Goal: Information Seeking & Learning: Check status

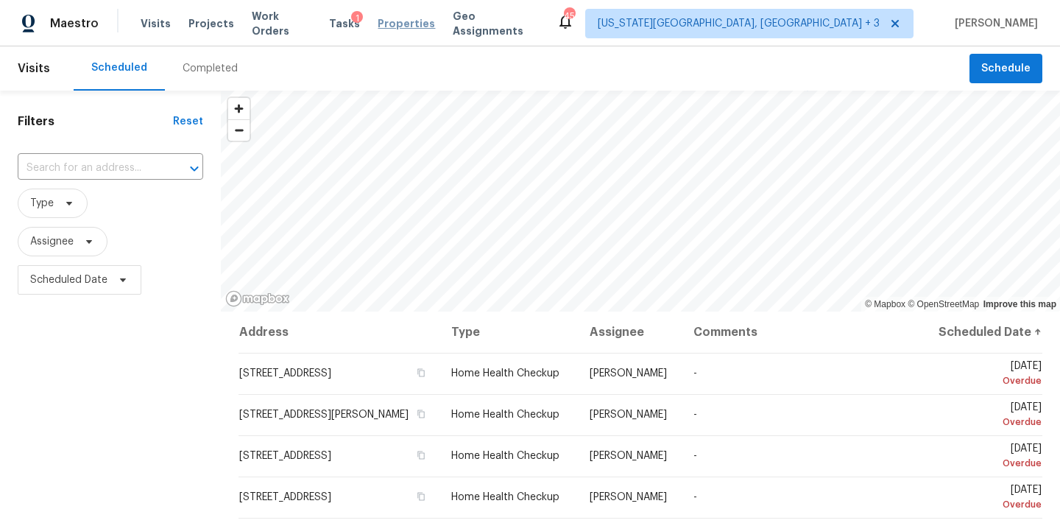
click at [392, 18] on span "Properties" at bounding box center [406, 23] width 57 height 15
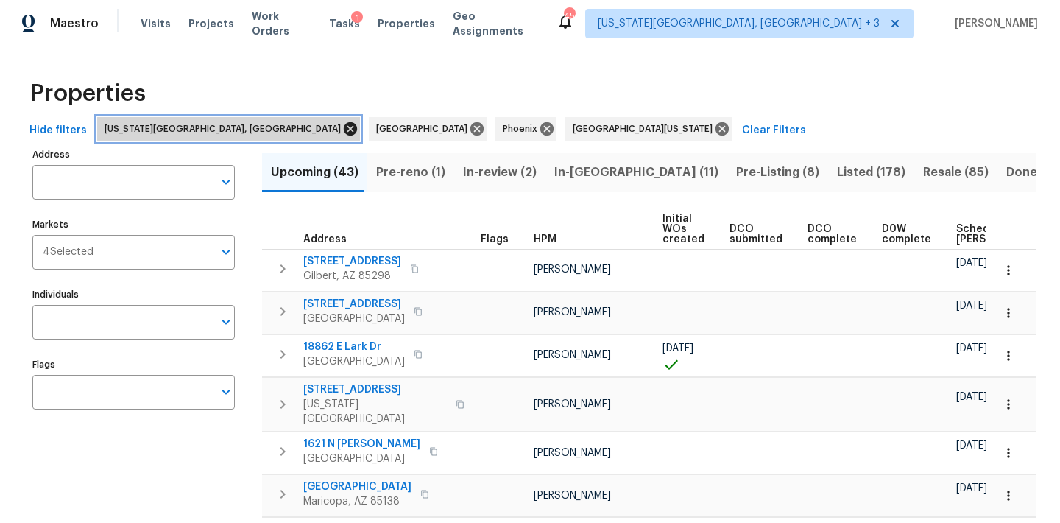
click at [342, 129] on icon at bounding box center [350, 129] width 16 height 16
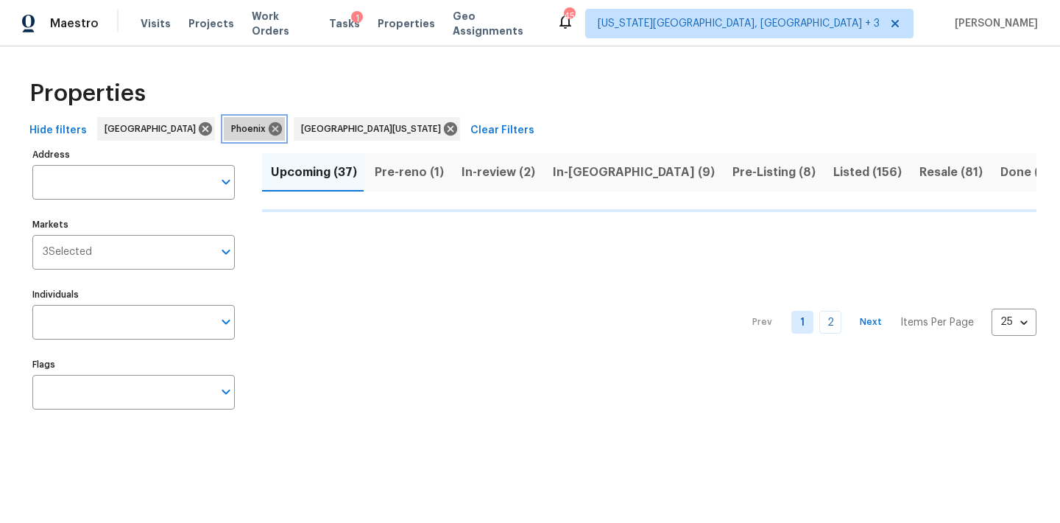
click at [269, 129] on icon at bounding box center [275, 128] width 13 height 13
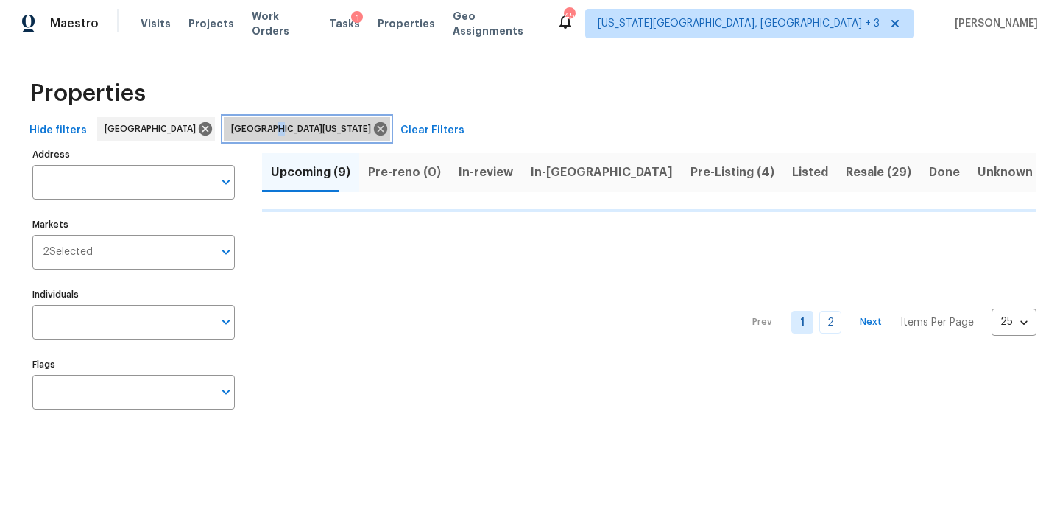
click at [231, 129] on span "[GEOGRAPHIC_DATA][US_STATE]" at bounding box center [304, 128] width 146 height 15
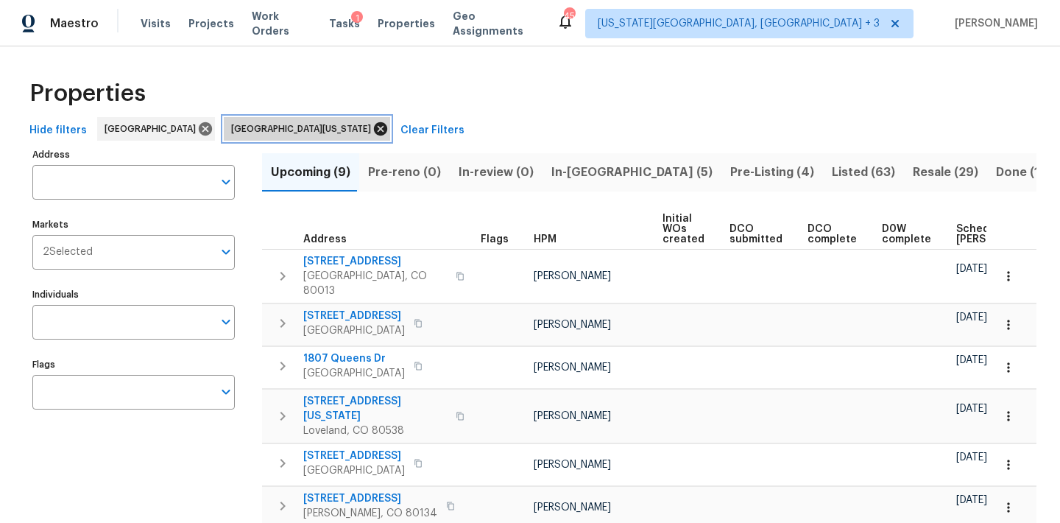
click at [372, 127] on icon at bounding box center [380, 129] width 16 height 16
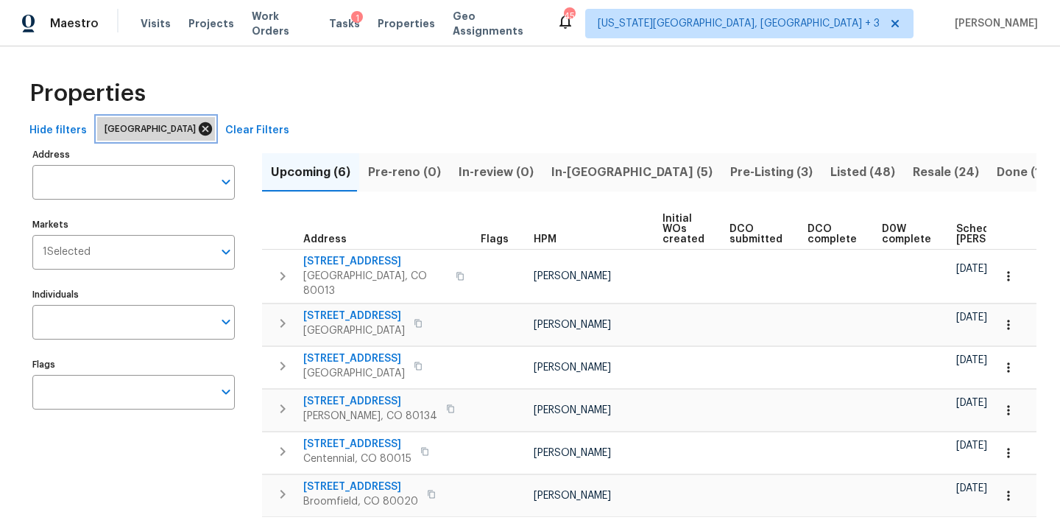
click at [197, 127] on icon at bounding box center [205, 129] width 16 height 16
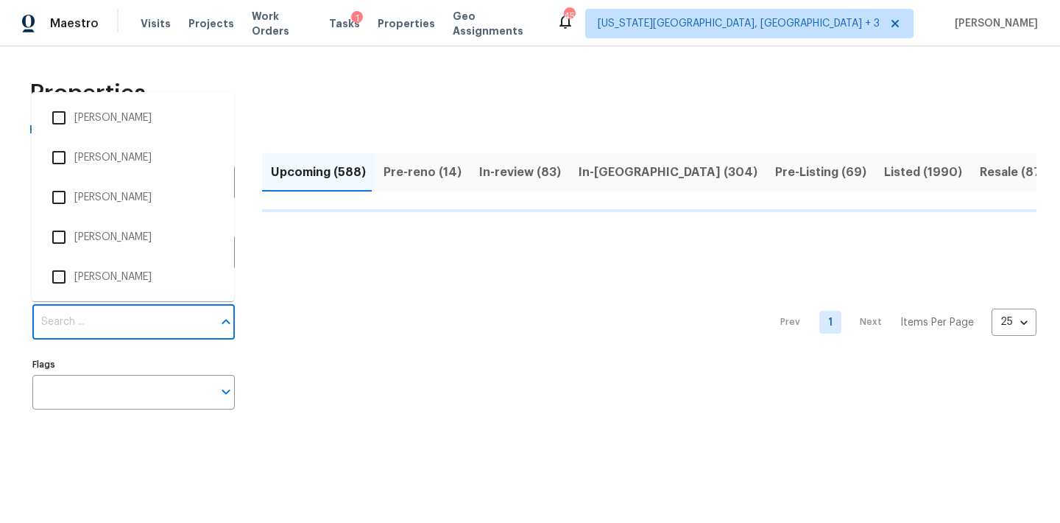
click at [96, 314] on input "Individuals" at bounding box center [122, 322] width 180 height 35
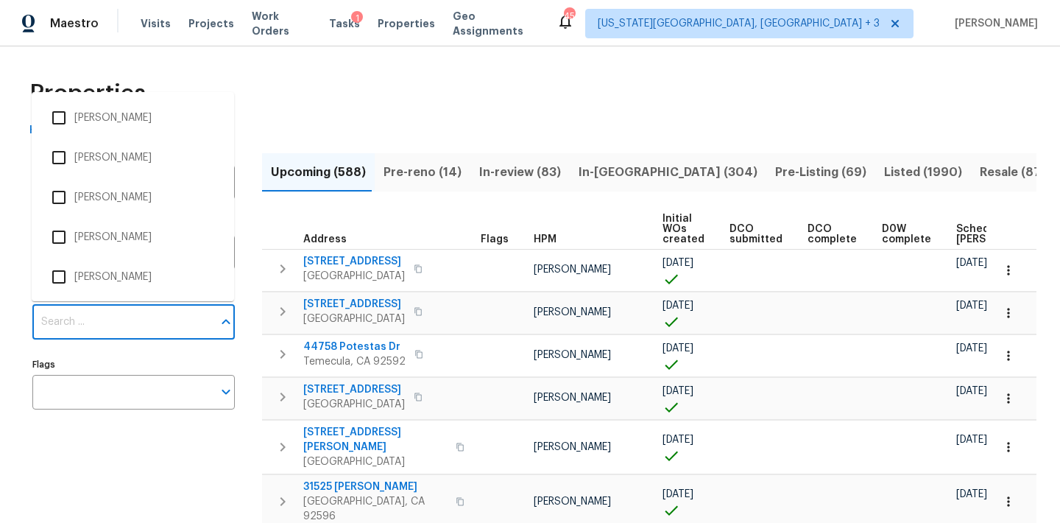
click at [96, 314] on input "Individuals" at bounding box center [122, 322] width 180 height 35
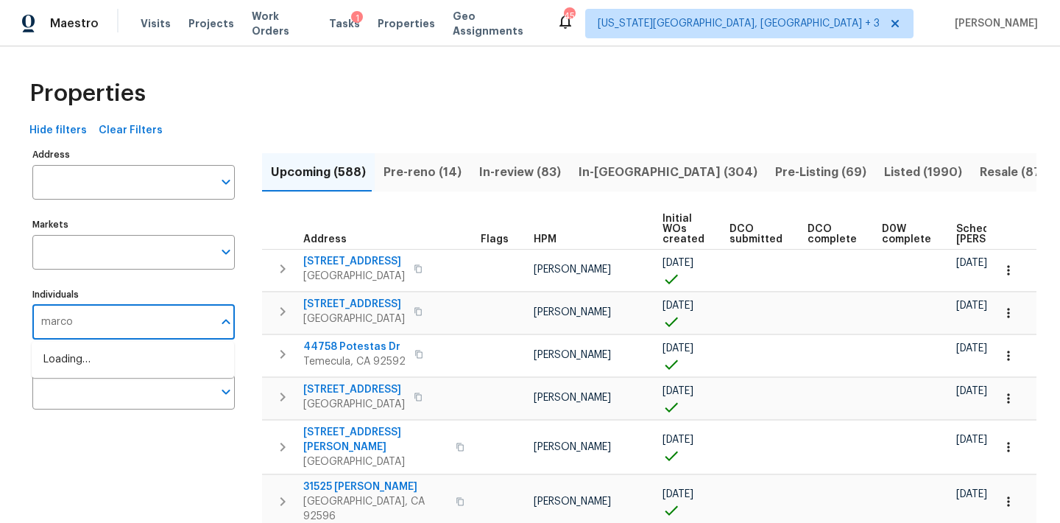
type input "marcos"
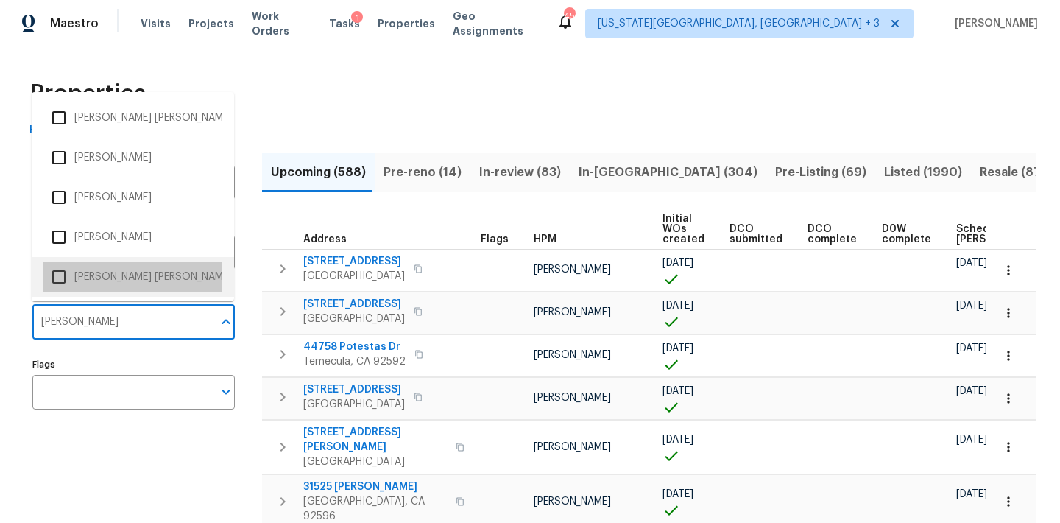
click at [121, 286] on li "Marcos Ricardo Resendiz" at bounding box center [132, 276] width 179 height 31
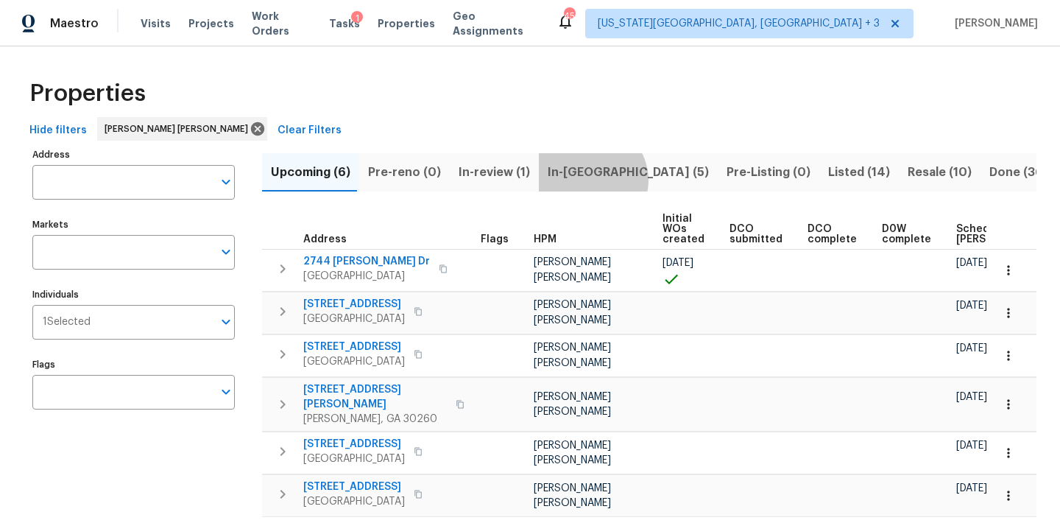
click at [583, 180] on span "In-reno (5)" at bounding box center [628, 172] width 161 height 21
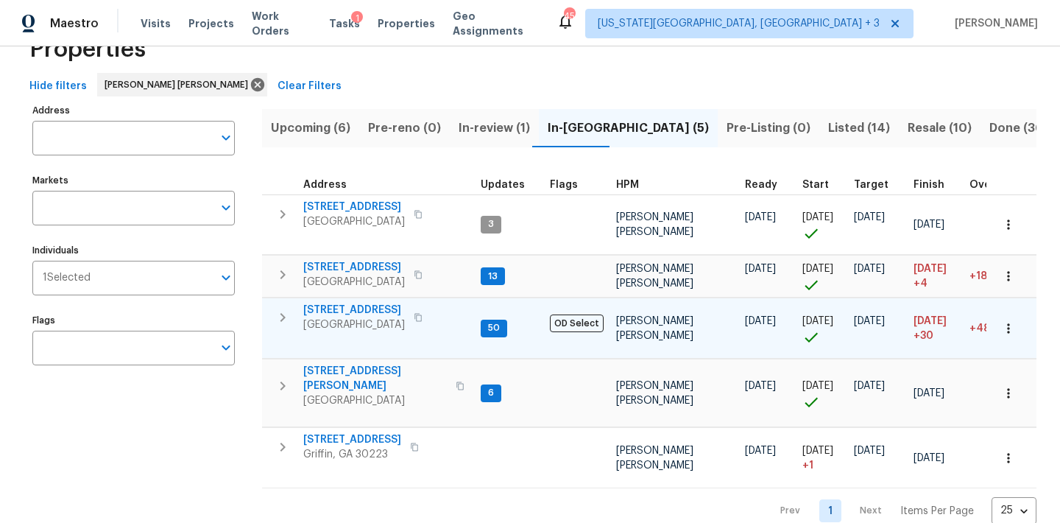
scroll to position [43, 0]
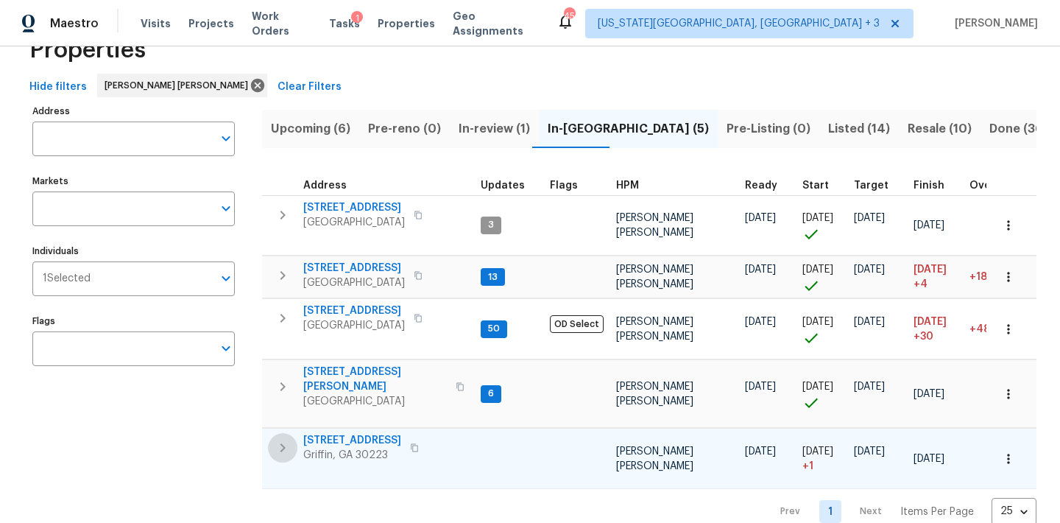
click at [281, 443] on icon "button" at bounding box center [282, 447] width 5 height 9
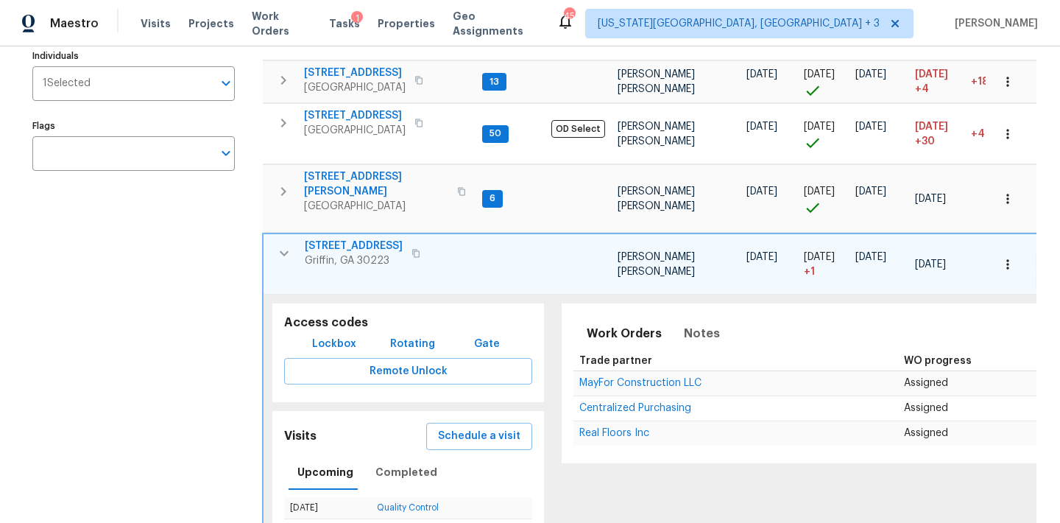
scroll to position [0, 0]
click at [420, 249] on icon "button" at bounding box center [415, 253] width 9 height 9
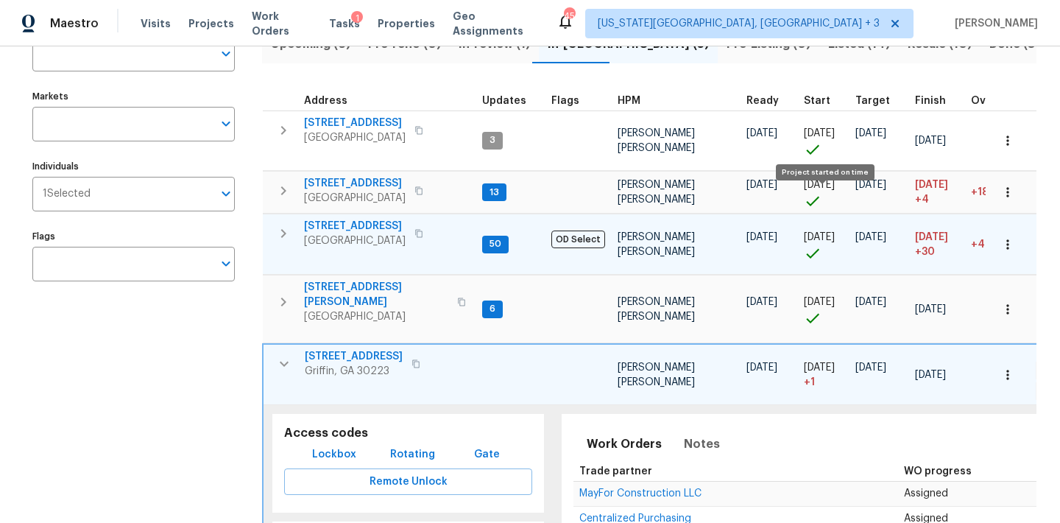
scroll to position [138, 0]
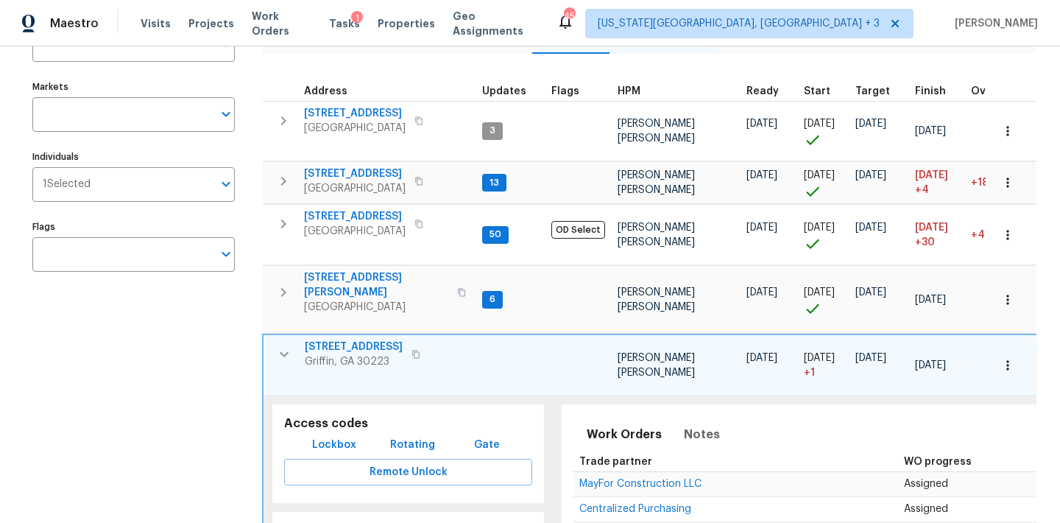
click at [394, 339] on span "101 Lexington Place Dr" at bounding box center [354, 346] width 98 height 15
click at [273, 270] on button "button" at bounding box center [283, 292] width 29 height 44
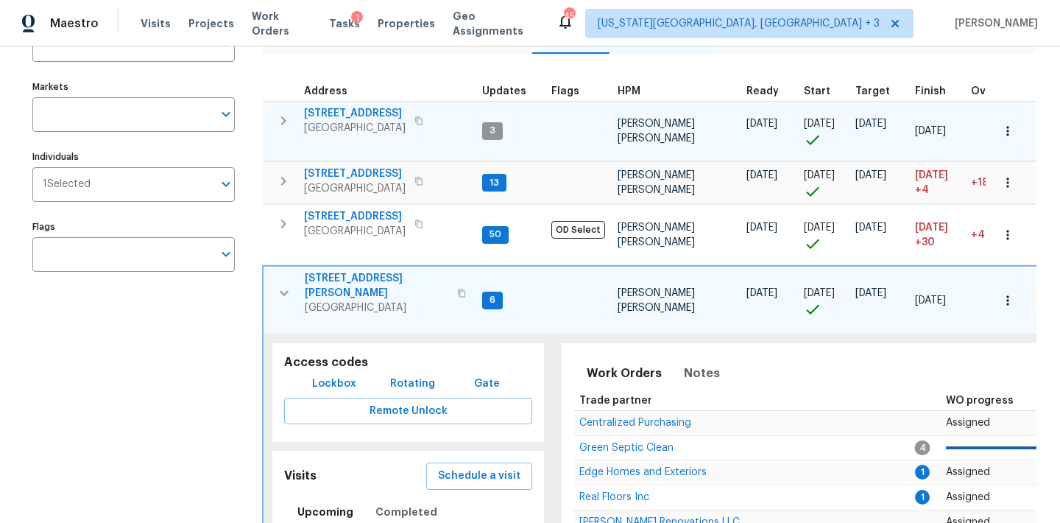
click at [283, 114] on icon "button" at bounding box center [284, 121] width 18 height 18
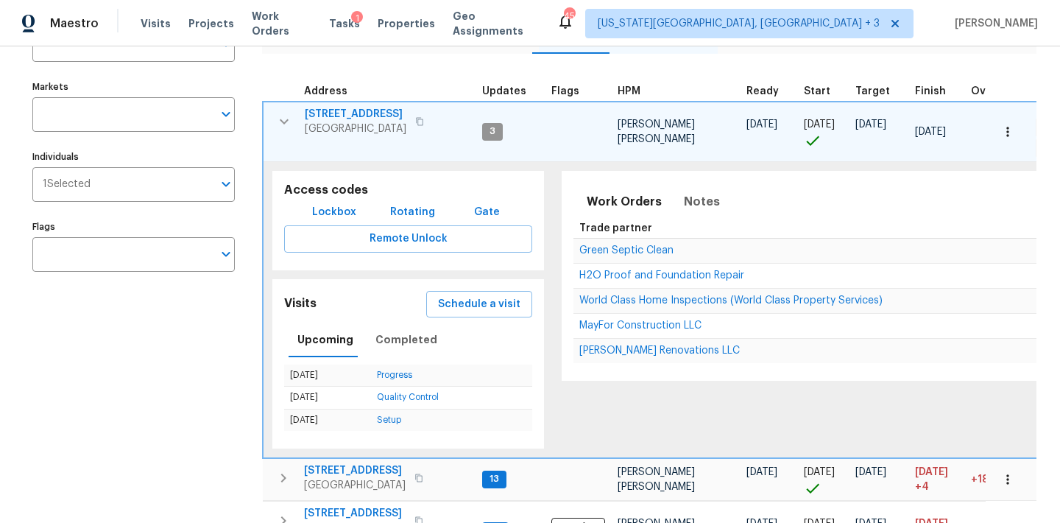
click at [349, 113] on span "9176 Chickasaw Ct" at bounding box center [356, 114] width 102 height 15
click at [284, 118] on icon "button" at bounding box center [284, 122] width 18 height 18
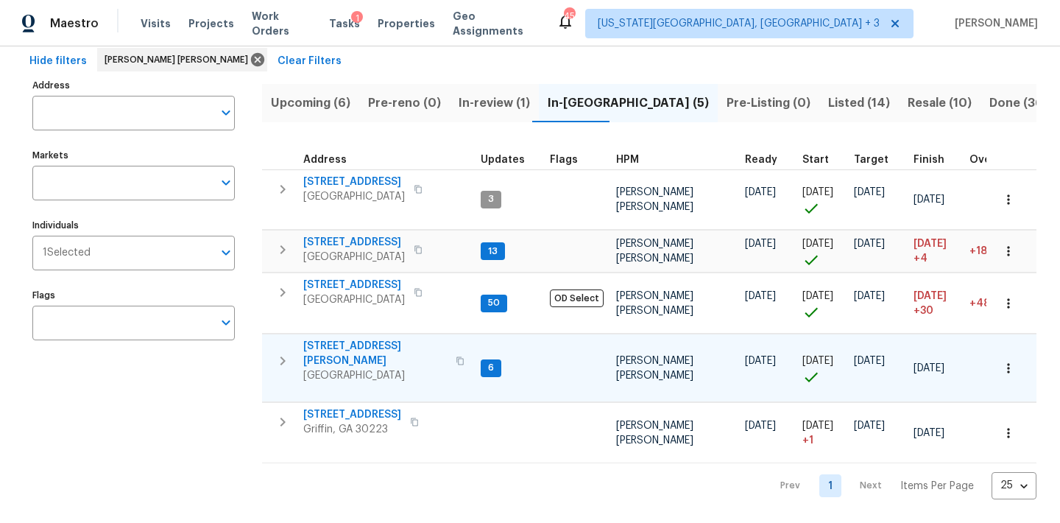
click at [323, 339] on span "2811 Carnes Rd" at bounding box center [375, 353] width 144 height 29
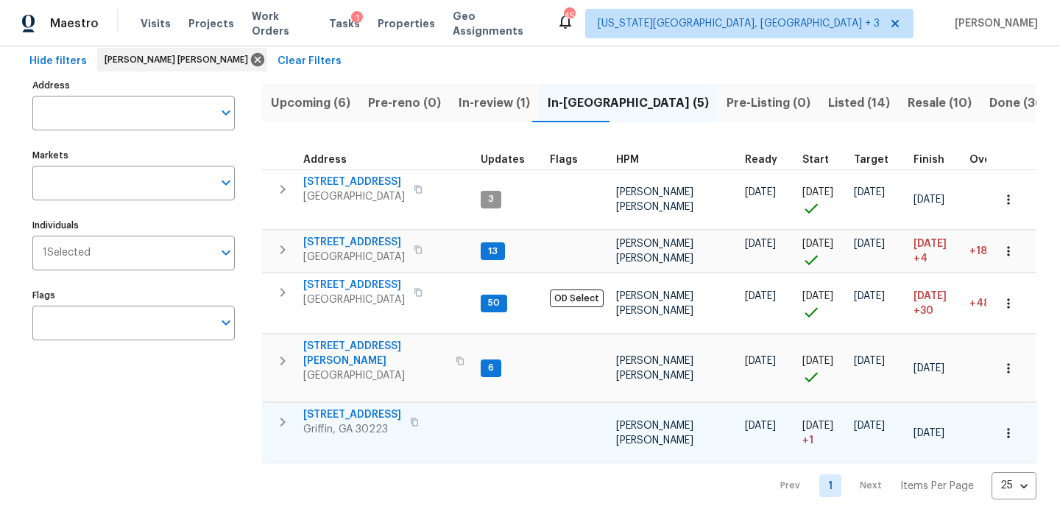
click at [330, 407] on span "101 Lexington Place Dr" at bounding box center [352, 414] width 98 height 15
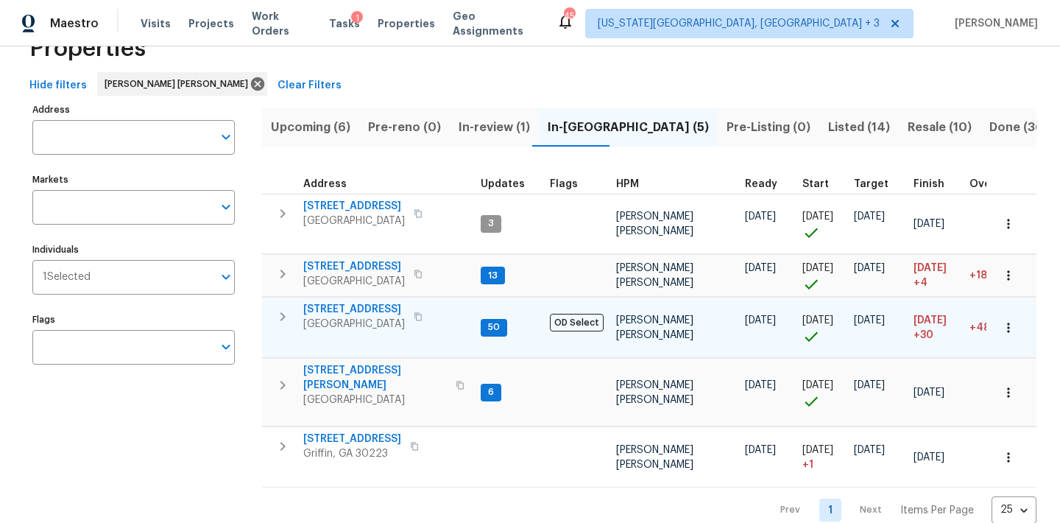
scroll to position [43, 0]
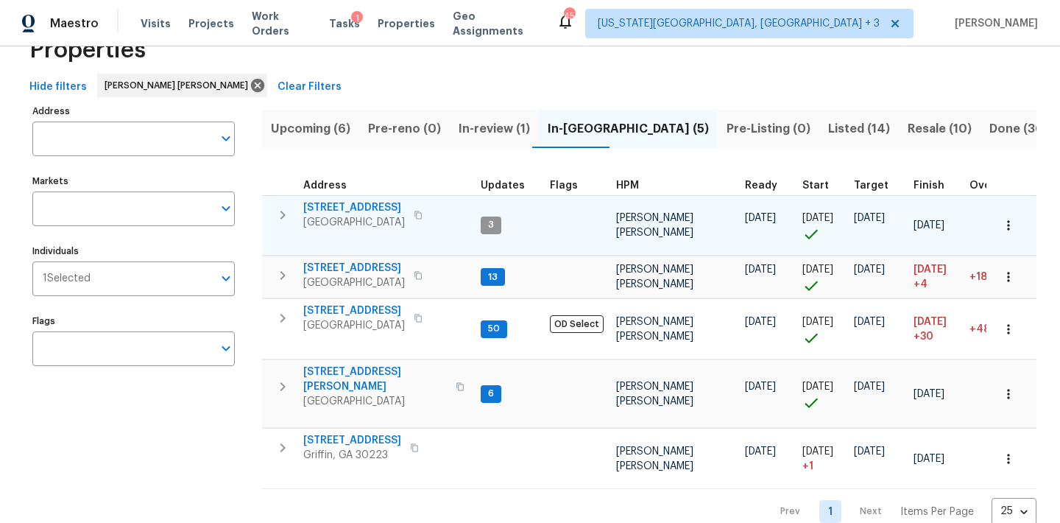
click at [322, 199] on td "9176 Chickasaw Ct Jonesboro, GA 30236" at bounding box center [368, 215] width 213 height 38
click at [330, 210] on span "9176 Chickasaw Ct" at bounding box center [354, 207] width 102 height 15
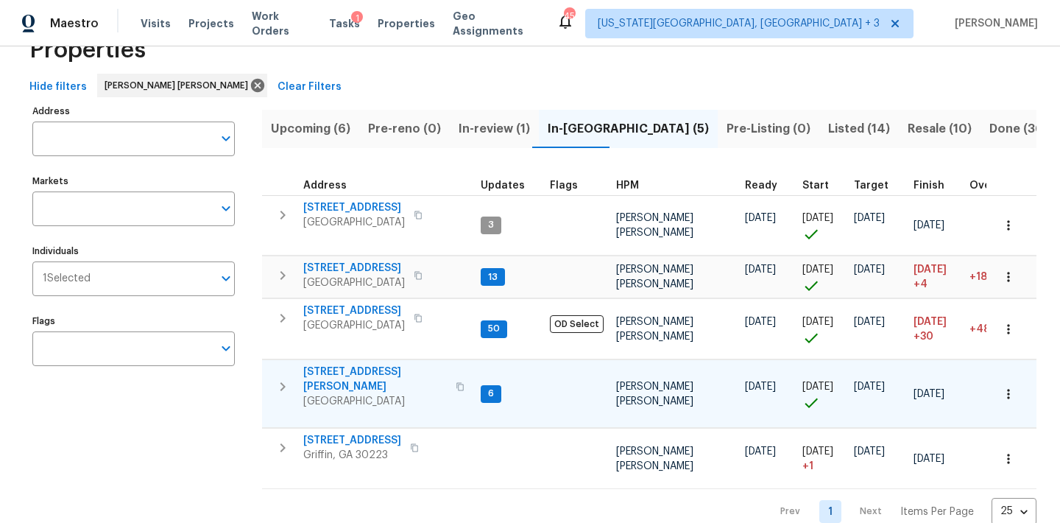
click at [330, 364] on span "2811 Carnes Rd" at bounding box center [375, 378] width 144 height 29
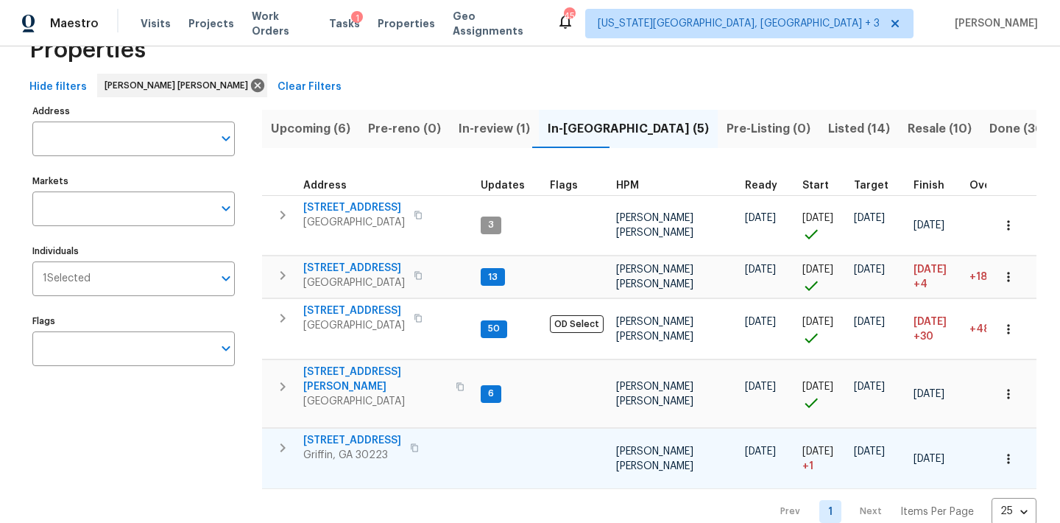
click at [393, 433] on span "101 Lexington Place Dr" at bounding box center [352, 440] width 98 height 15
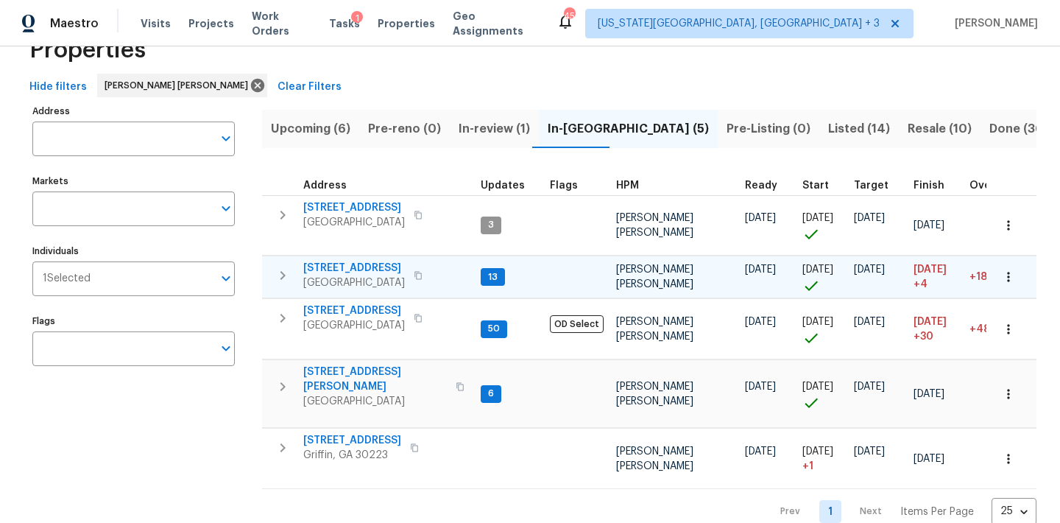
click at [358, 261] on span "810 River Valley Dr" at bounding box center [354, 268] width 102 height 15
click at [828, 132] on span "Listed (14)" at bounding box center [859, 128] width 62 height 21
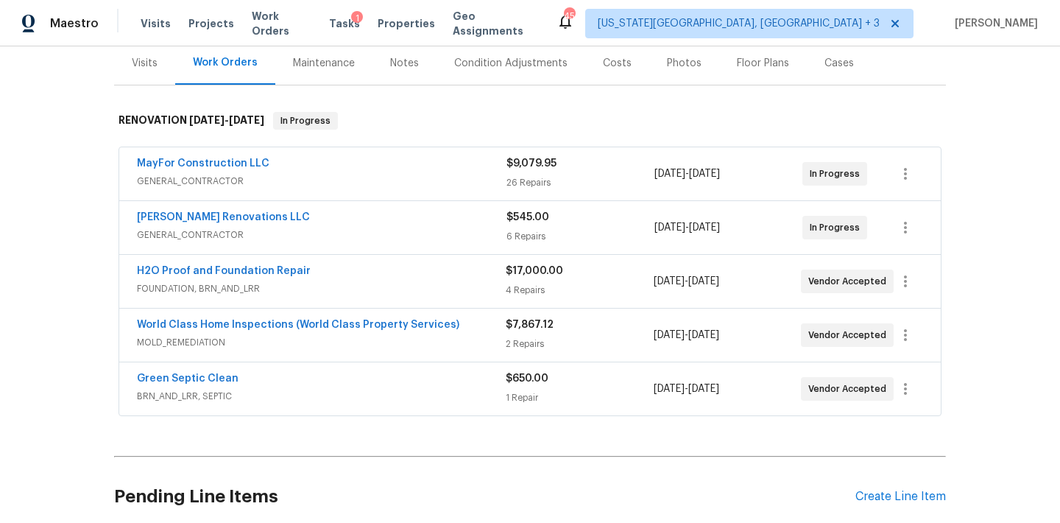
scroll to position [139, 0]
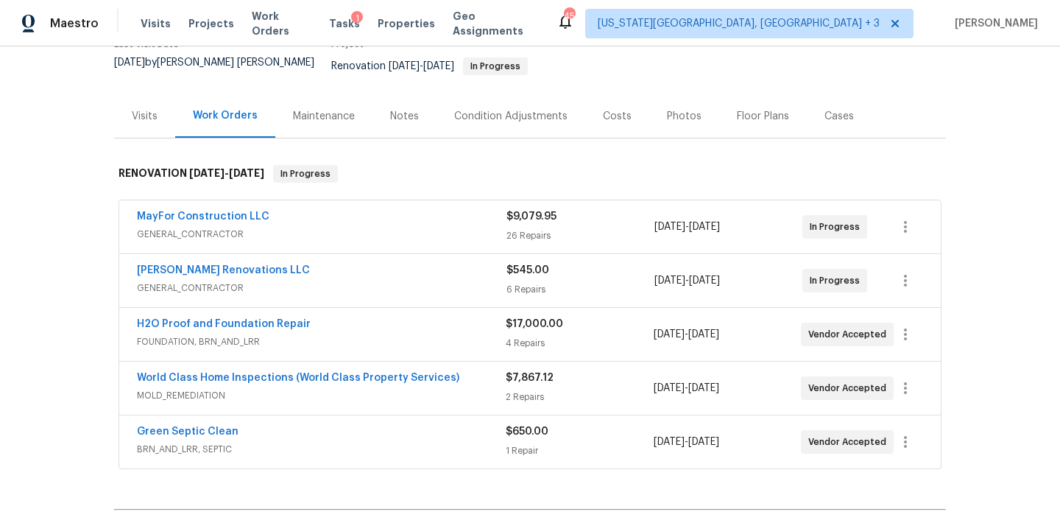
click at [608, 116] on div "Costs" at bounding box center [617, 115] width 64 height 43
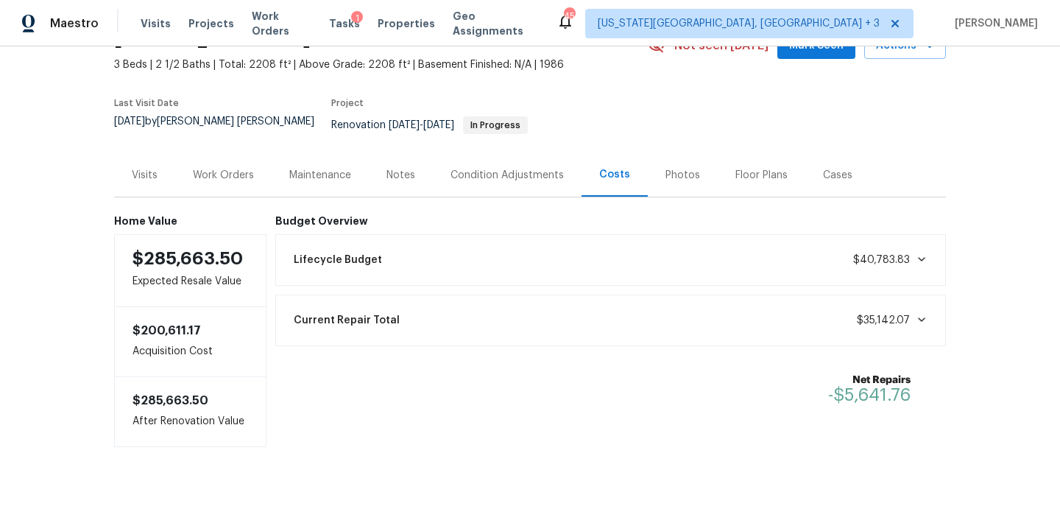
drag, startPoint x: 400, startPoint y: 128, endPoint x: 435, endPoint y: 128, distance: 35.3
click at [419, 128] on span "[DATE]" at bounding box center [404, 125] width 31 height 10
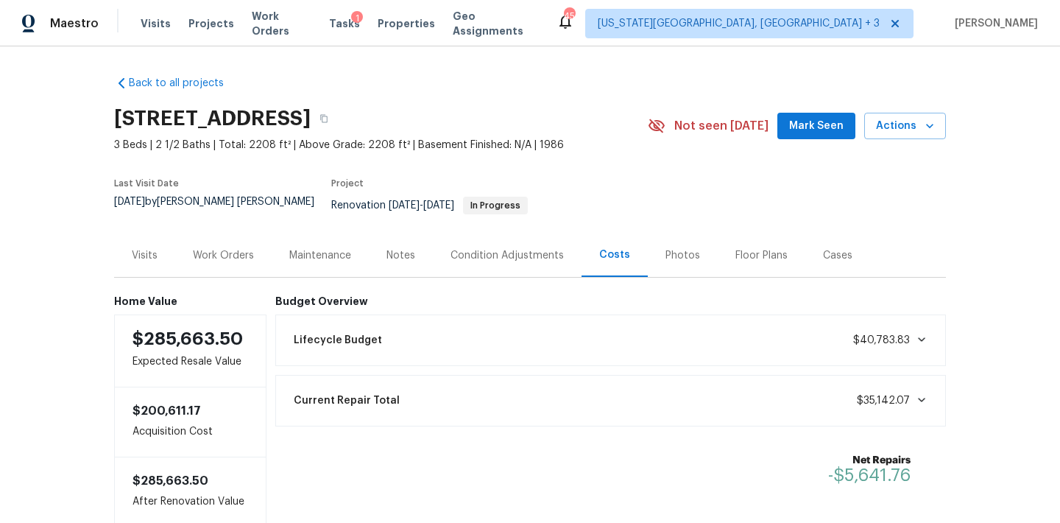
scroll to position [0, 0]
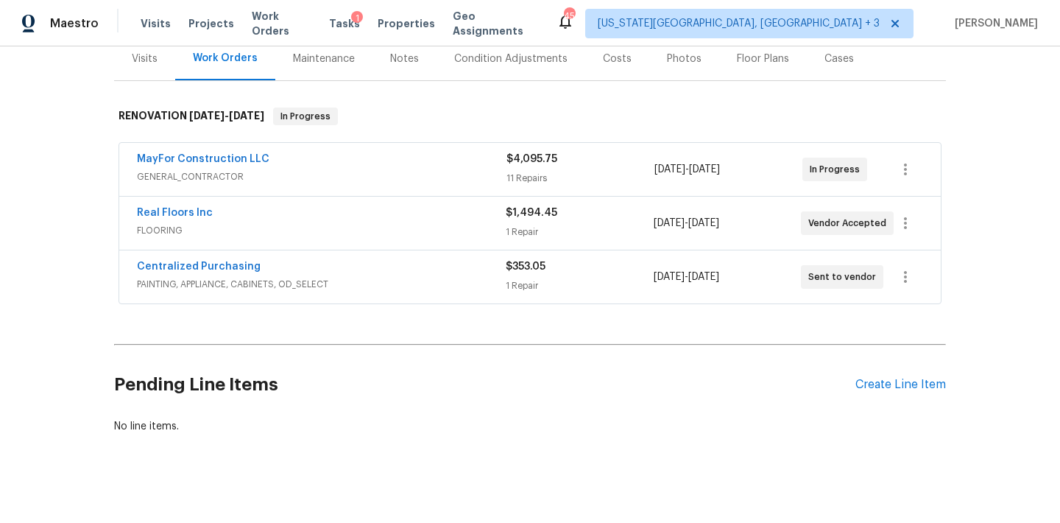
scroll to position [181, 0]
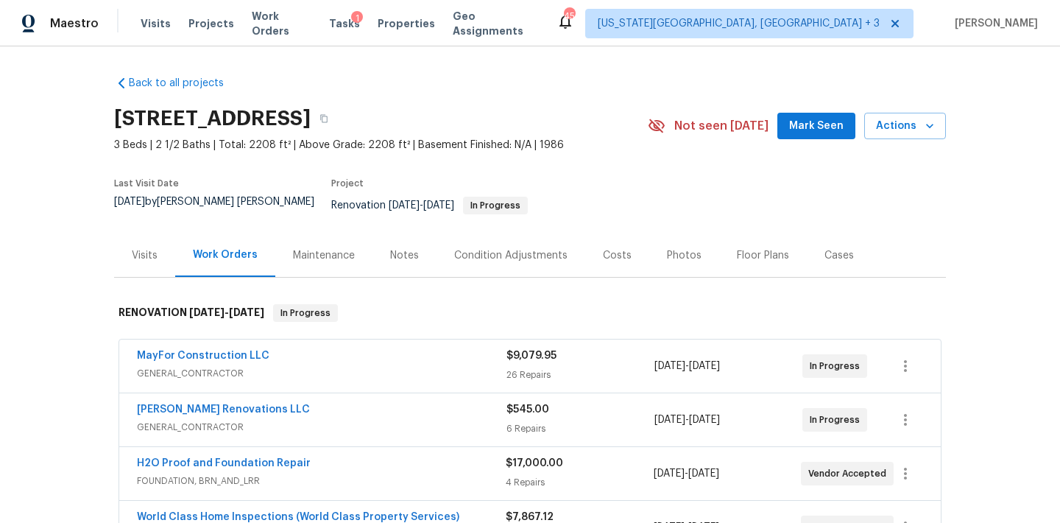
click at [621, 248] on div "Costs" at bounding box center [617, 255] width 29 height 15
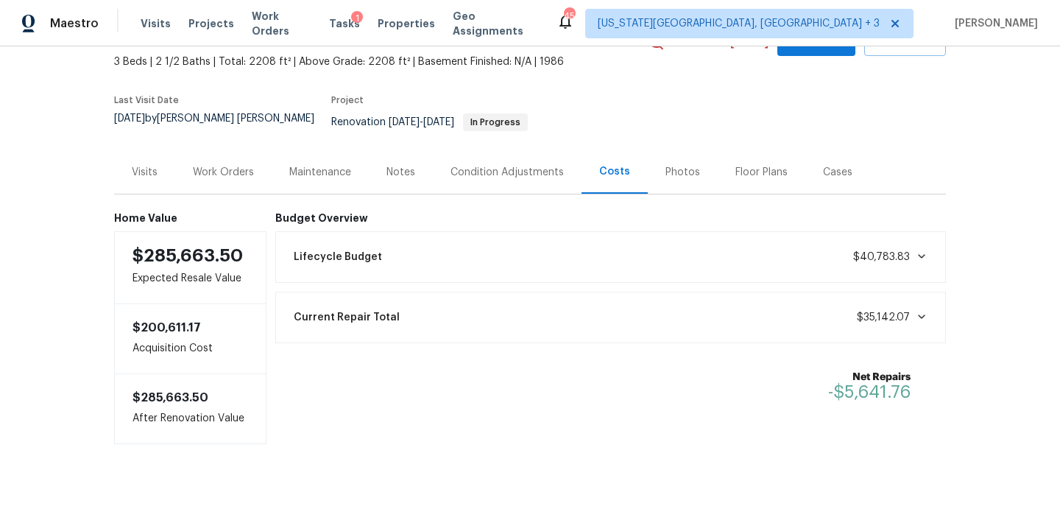
scroll to position [82, 0]
click at [930, 250] on div "Lifecycle Budget $40,783.83" at bounding box center [611, 257] width 652 height 32
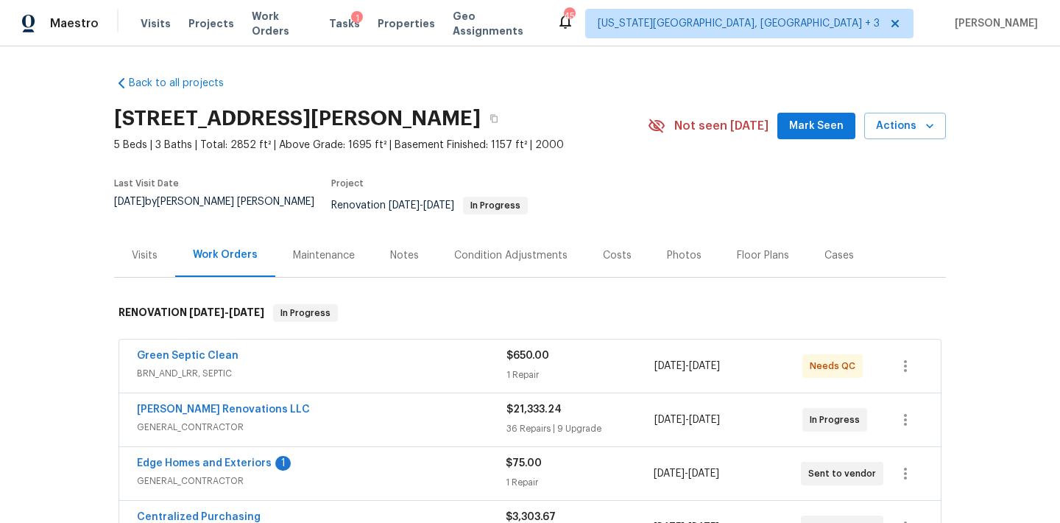
click at [612, 248] on div "Costs" at bounding box center [617, 255] width 29 height 15
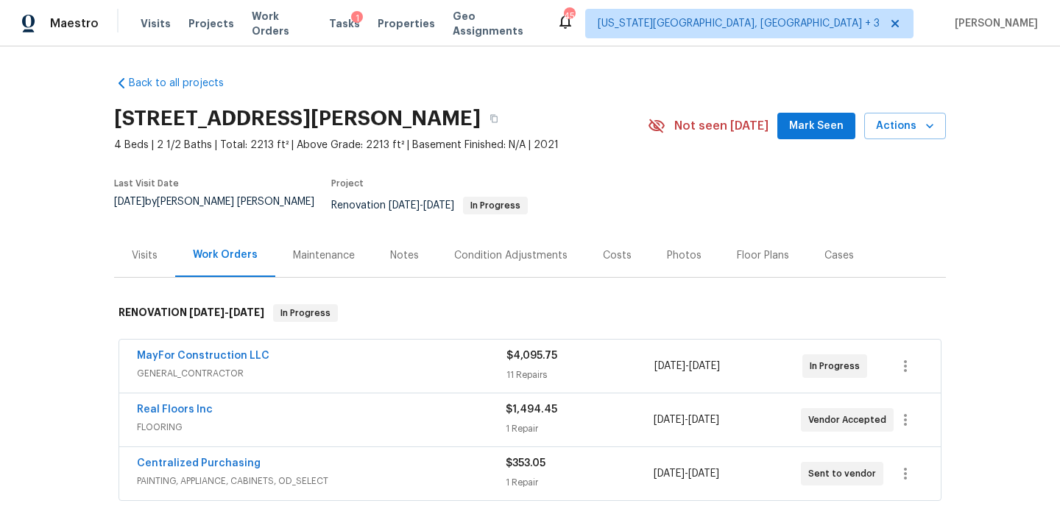
click at [667, 249] on div "Photos" at bounding box center [684, 255] width 35 height 15
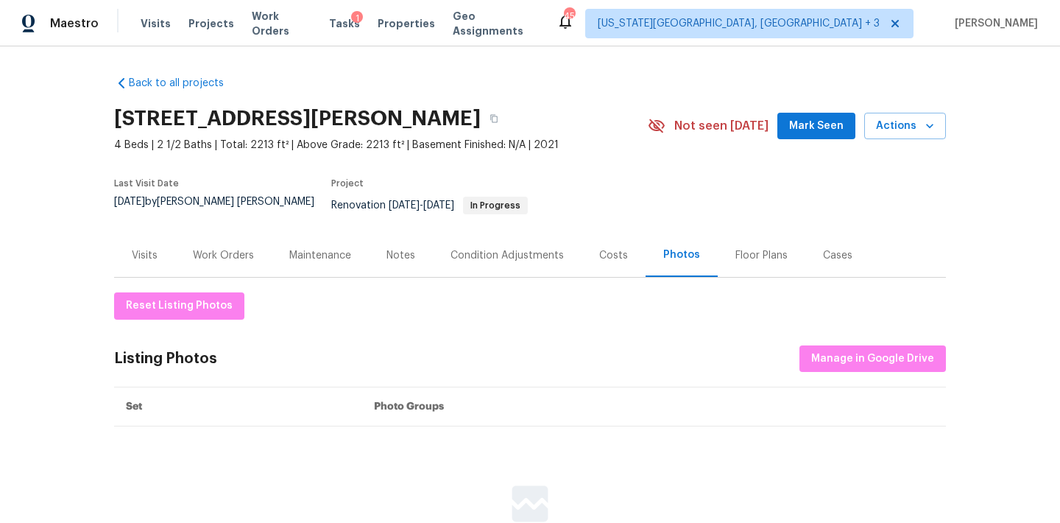
click at [599, 248] on div "Costs" at bounding box center [613, 255] width 29 height 15
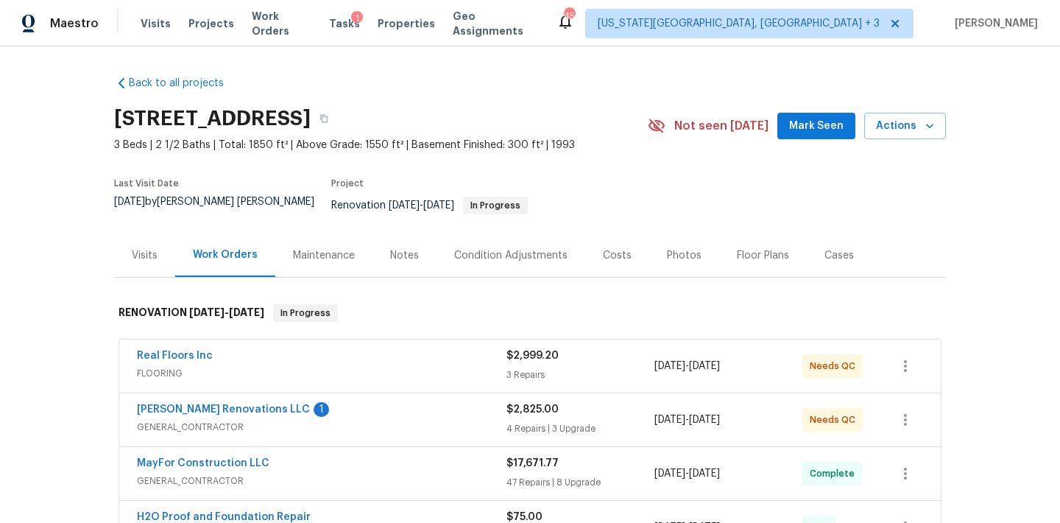
click at [633, 251] on div "Costs" at bounding box center [617, 254] width 64 height 43
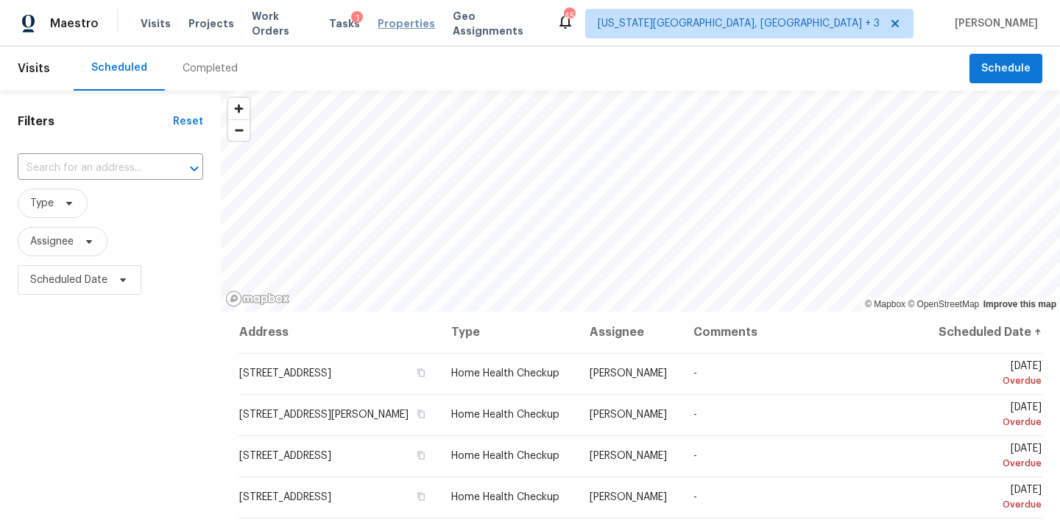
click at [395, 23] on span "Properties" at bounding box center [406, 23] width 57 height 15
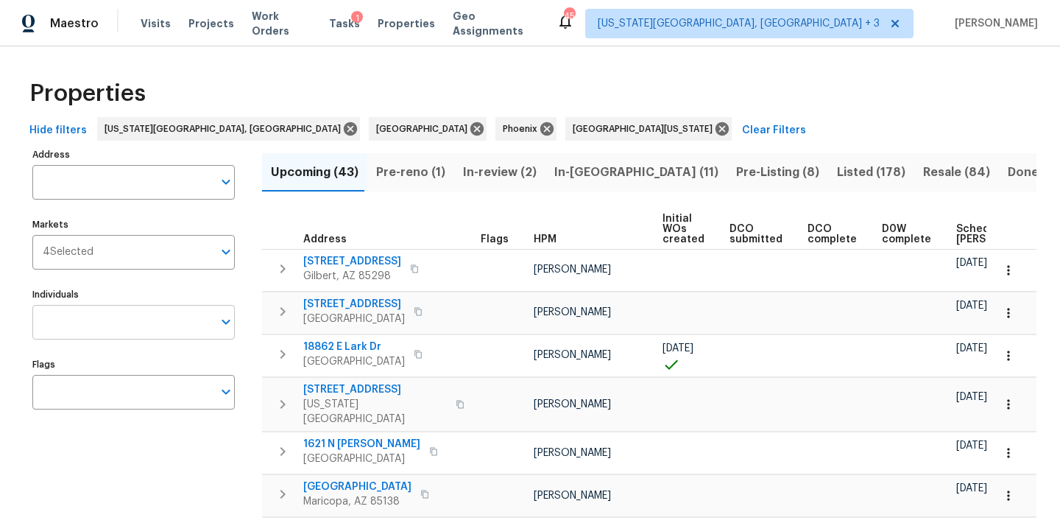
click at [71, 326] on input "Individuals" at bounding box center [122, 322] width 180 height 35
type input "marcos"
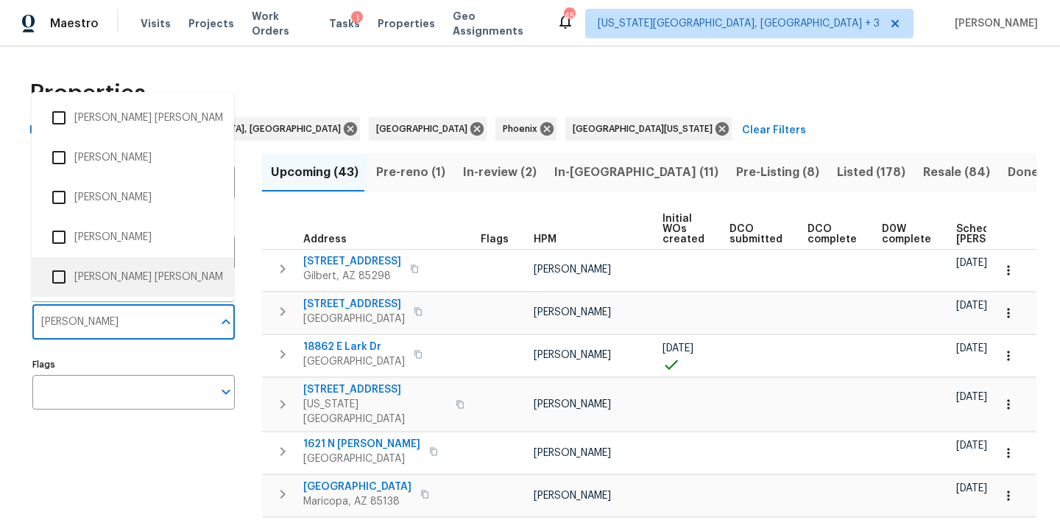
click at [130, 278] on li "Marcos Ricardo Resendiz" at bounding box center [132, 276] width 179 height 31
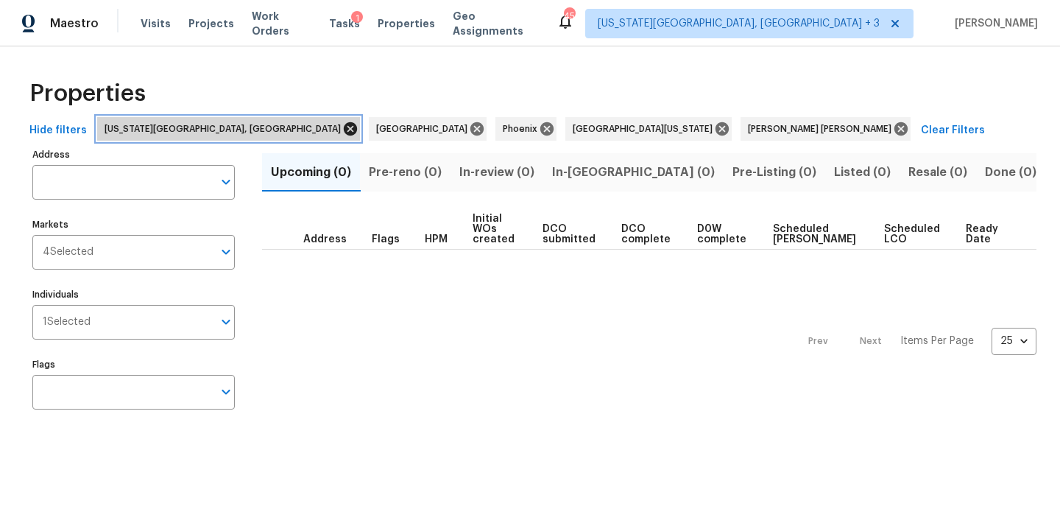
click at [342, 127] on icon at bounding box center [350, 129] width 16 height 16
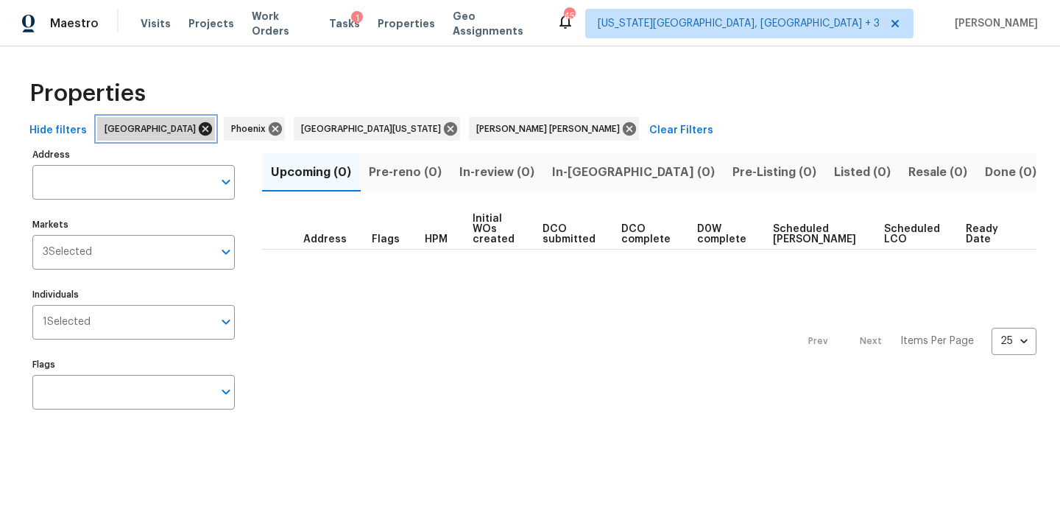
click at [199, 128] on icon at bounding box center [205, 128] width 13 height 13
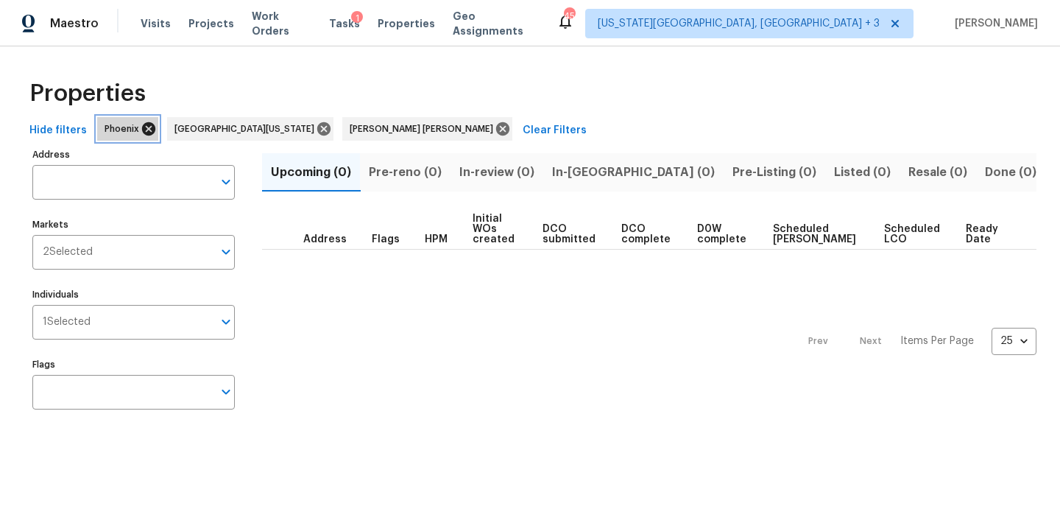
click at [142, 130] on icon at bounding box center [148, 128] width 13 height 13
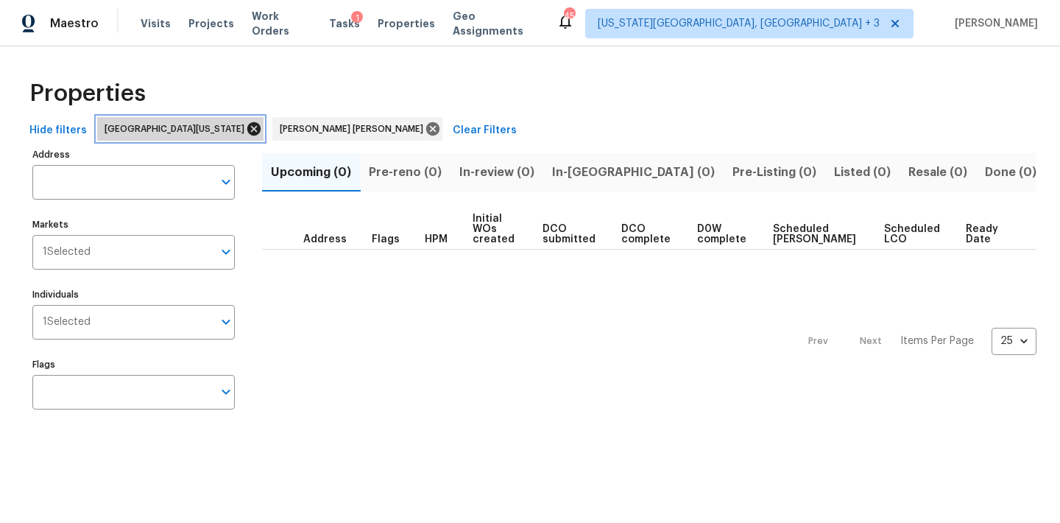
click at [246, 131] on icon at bounding box center [254, 129] width 16 height 16
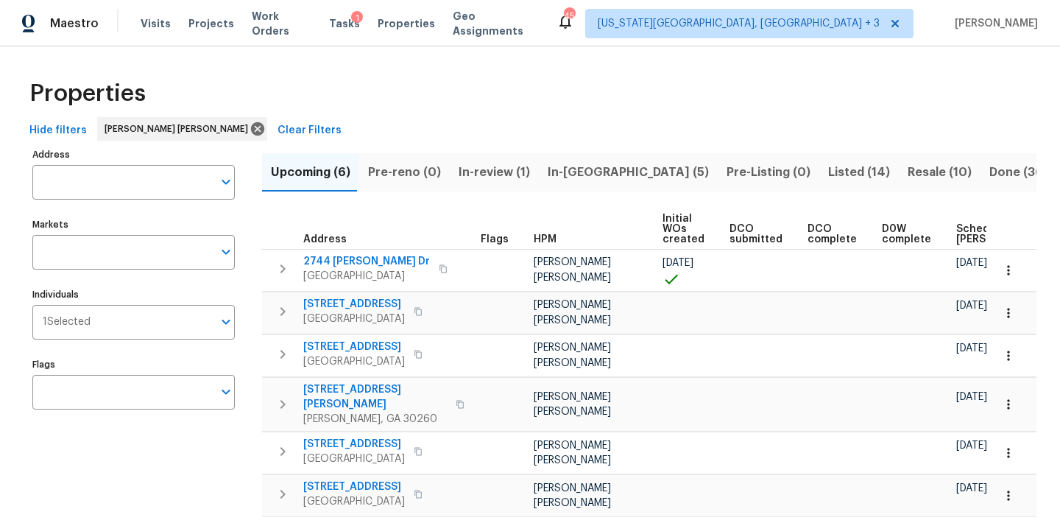
click at [582, 169] on span "In-reno (5)" at bounding box center [628, 172] width 161 height 21
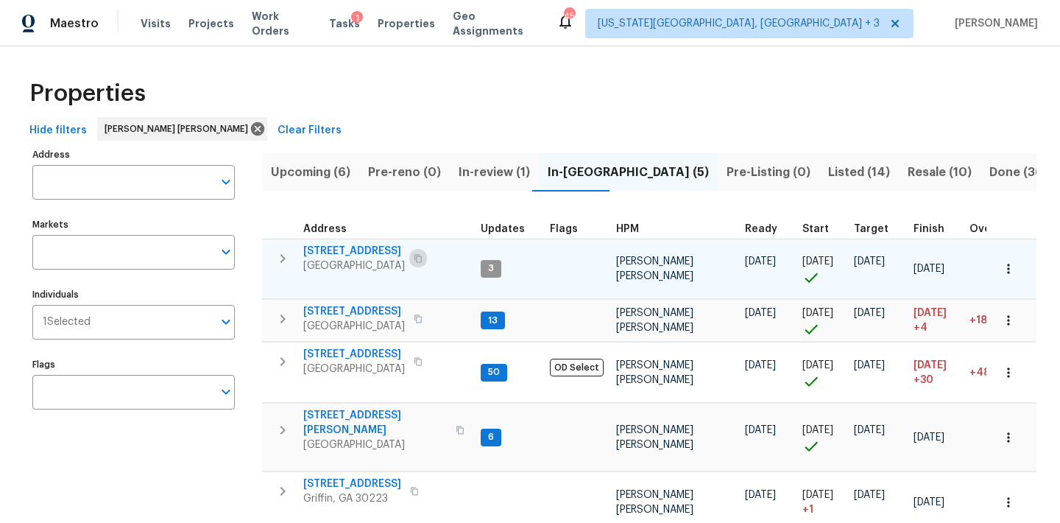
click at [419, 258] on icon "button" at bounding box center [418, 258] width 9 height 9
click at [425, 262] on button "button" at bounding box center [418, 258] width 18 height 21
click at [376, 246] on span "9176 Chickasaw Ct" at bounding box center [354, 251] width 102 height 15
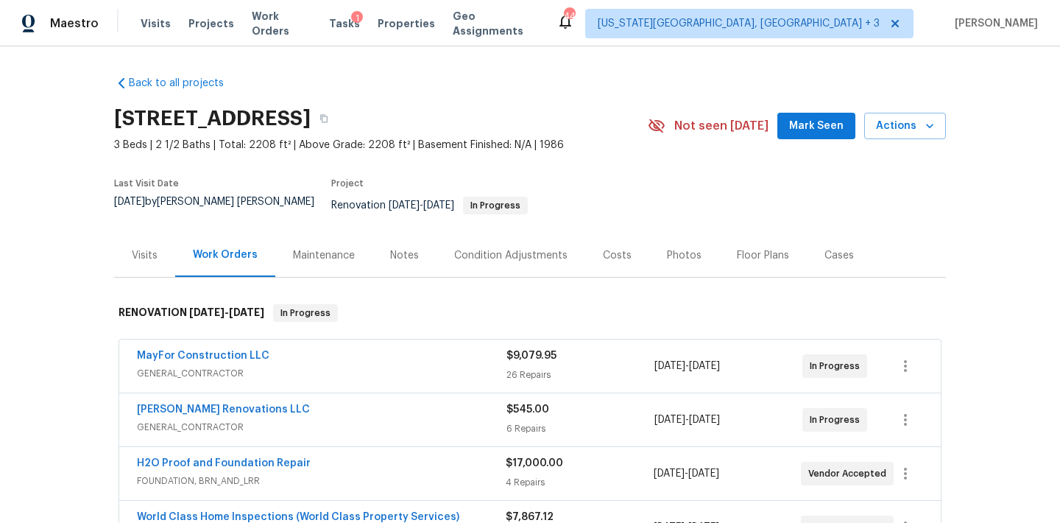
click at [624, 248] on div "Costs" at bounding box center [617, 255] width 29 height 15
click at [163, 238] on div "Visits" at bounding box center [144, 254] width 61 height 43
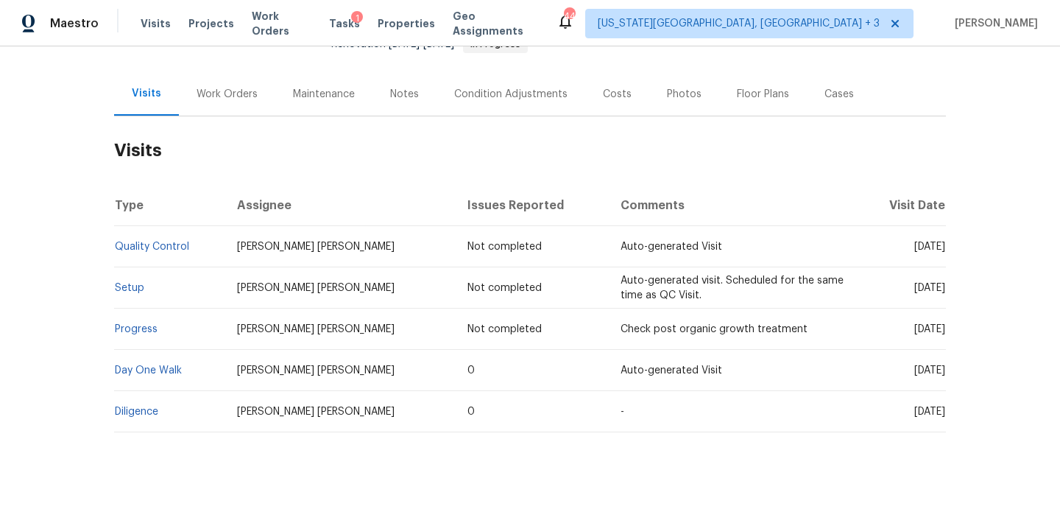
scroll to position [160, 0]
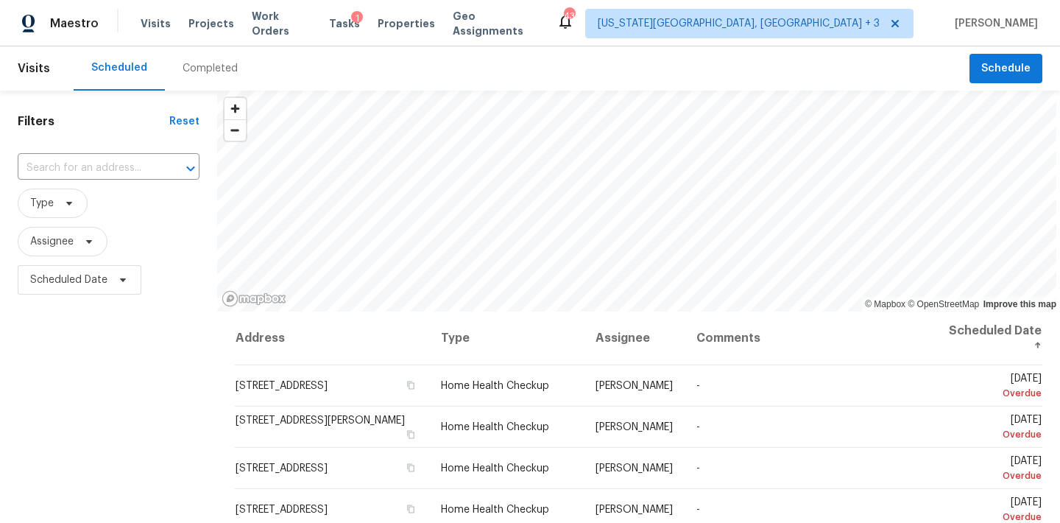
click at [214, 68] on div "Completed" at bounding box center [210, 68] width 55 height 15
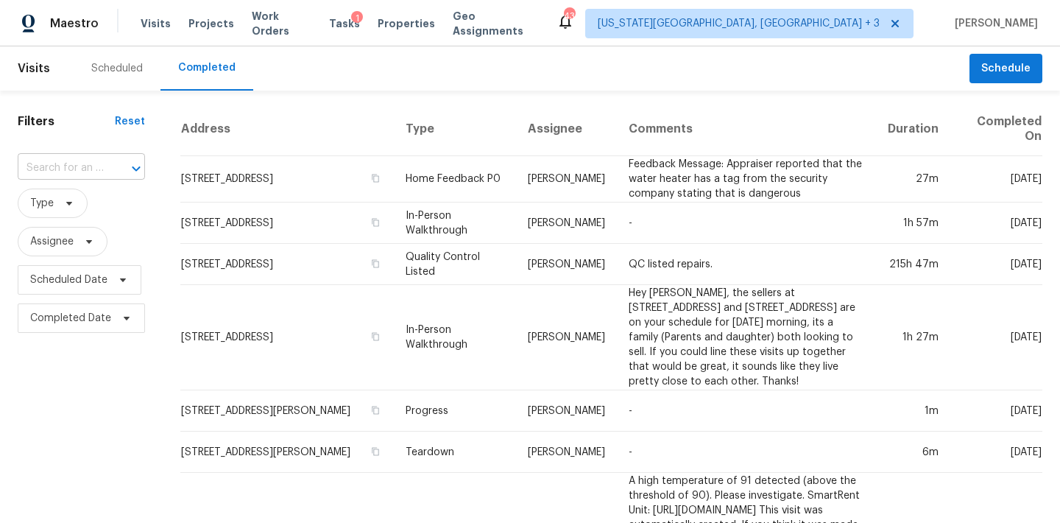
click at [46, 163] on input "text" at bounding box center [61, 168] width 86 height 23
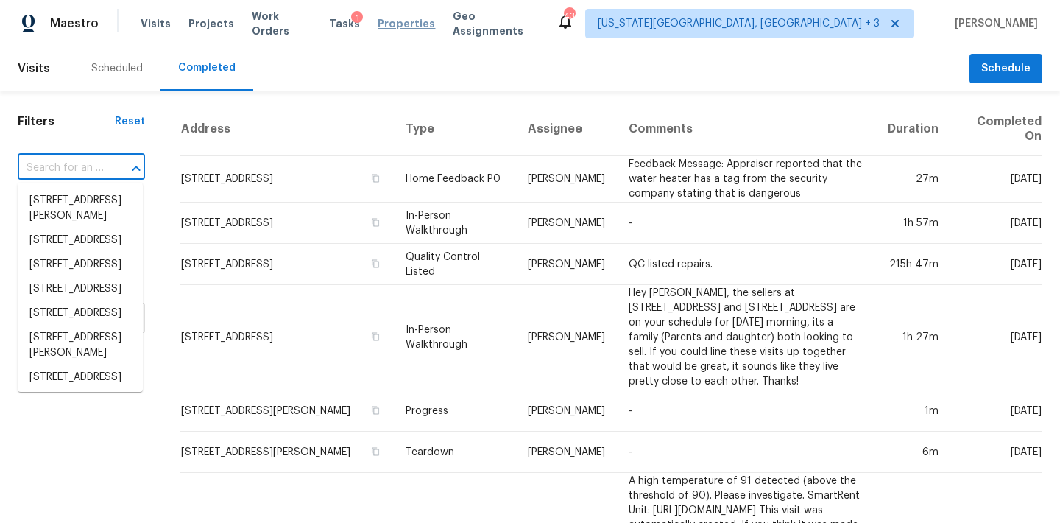
click at [388, 29] on span "Properties" at bounding box center [406, 23] width 57 height 15
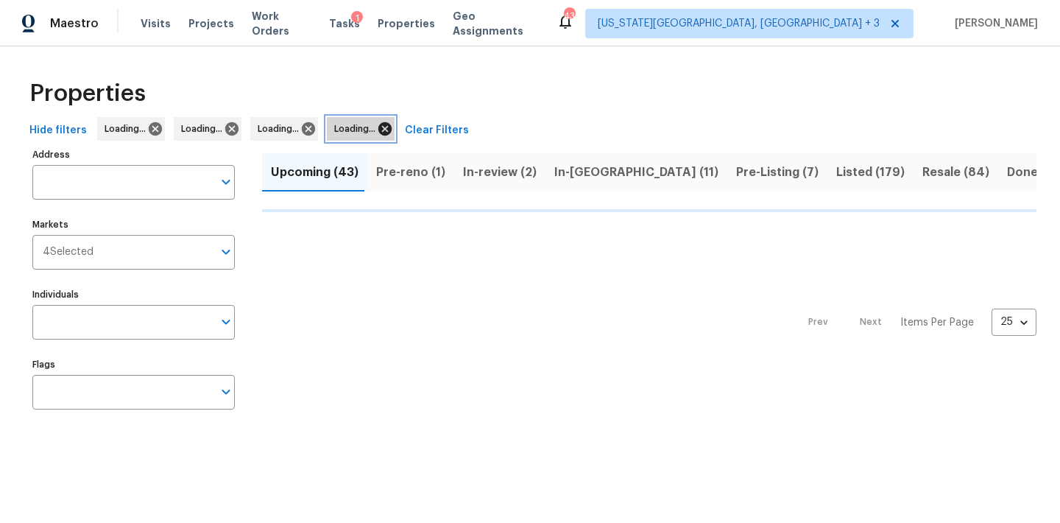
click at [383, 130] on icon at bounding box center [385, 129] width 16 height 16
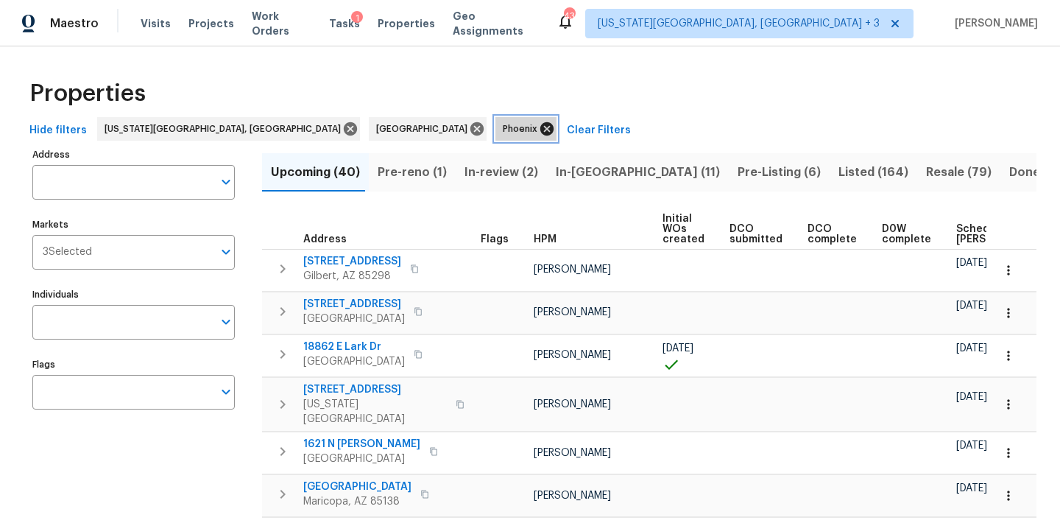
click at [540, 130] on icon at bounding box center [546, 128] width 13 height 13
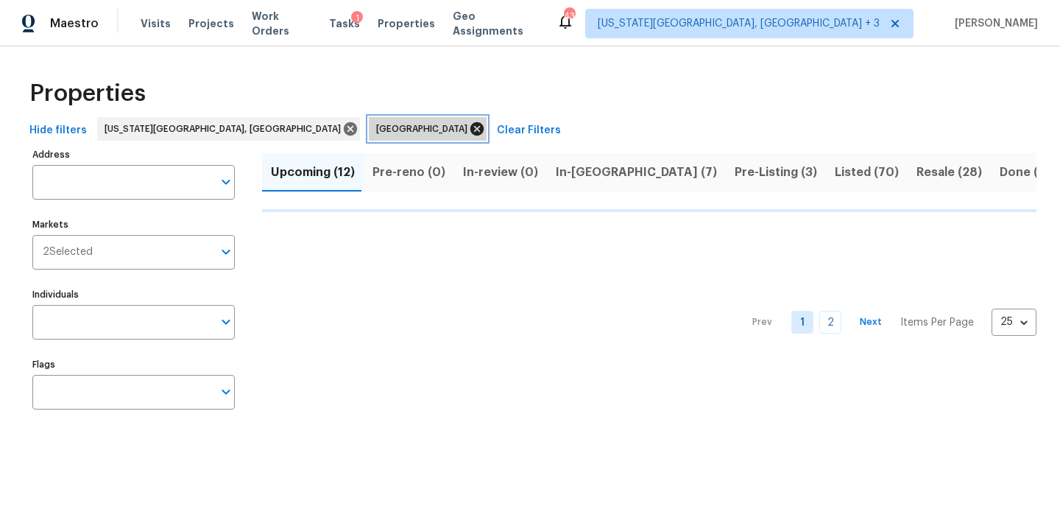
click at [470, 127] on icon at bounding box center [476, 128] width 13 height 13
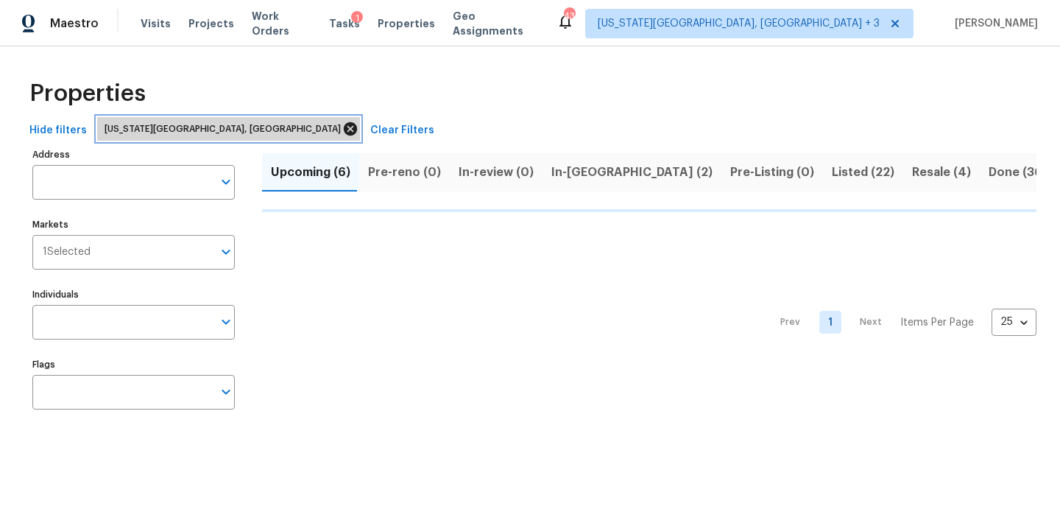
click at [344, 129] on icon at bounding box center [350, 128] width 13 height 13
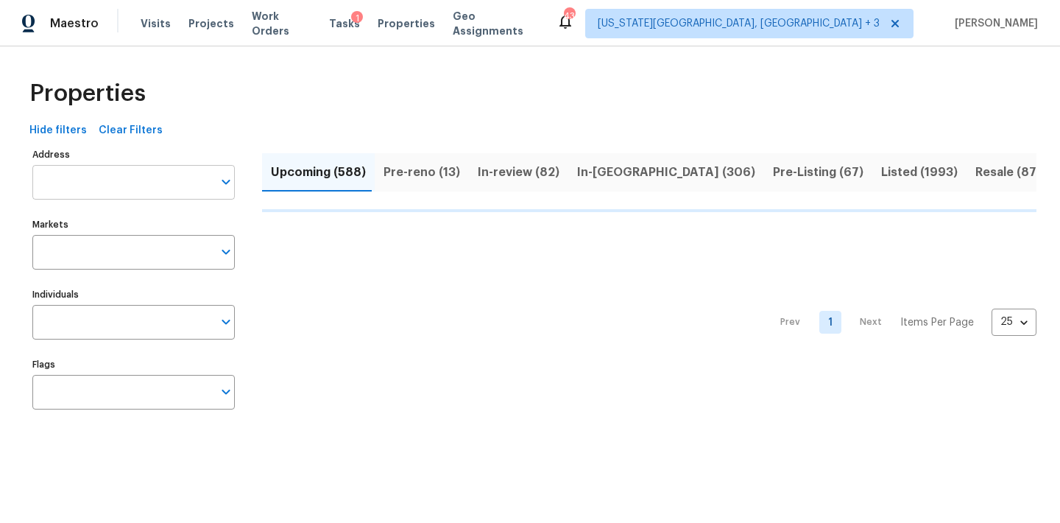
click at [98, 180] on input "Address" at bounding box center [122, 182] width 180 height 35
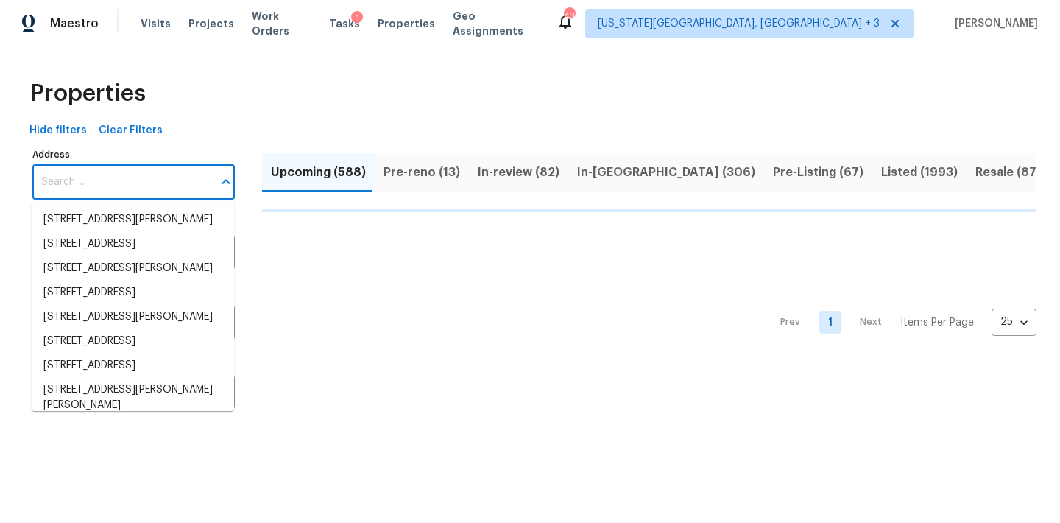
paste input "1E4HC4FD35MN1"
type input "1E4HC4FD35MN1"
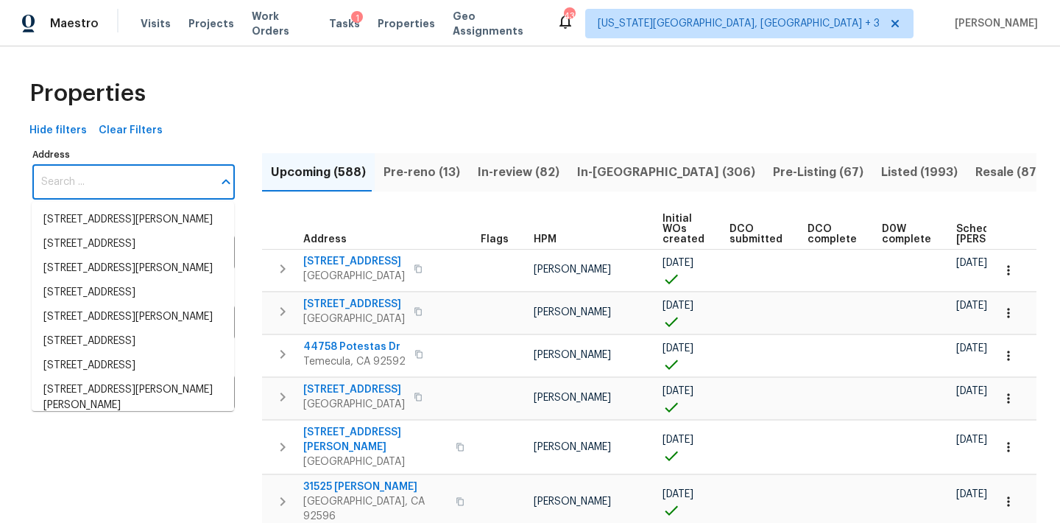
click at [100, 176] on input "Address" at bounding box center [122, 182] width 180 height 35
paste input "1E4HC4FD35MN1"
type input "1E4HC4FD35MN1"
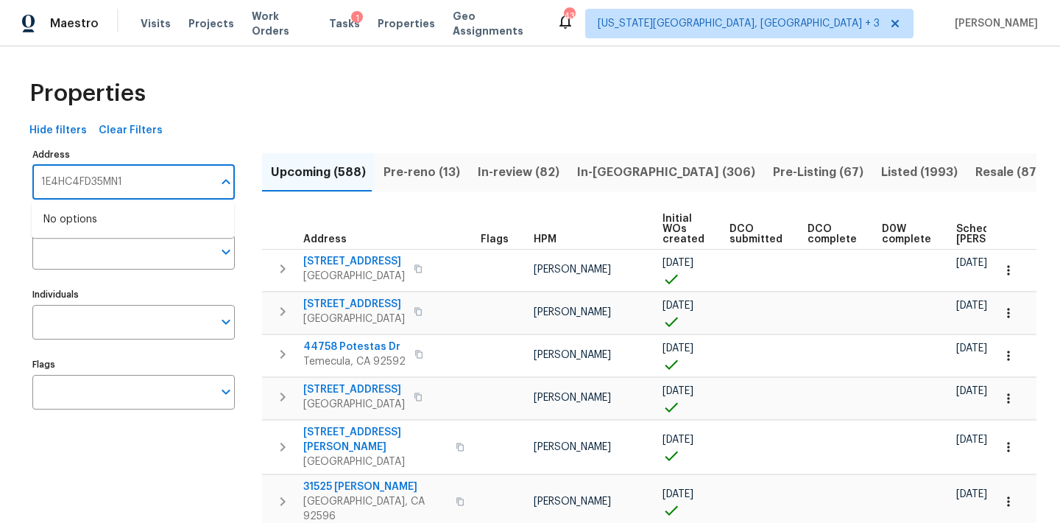
click at [102, 176] on input "1E4HC4FD35MN1" at bounding box center [122, 182] width 180 height 35
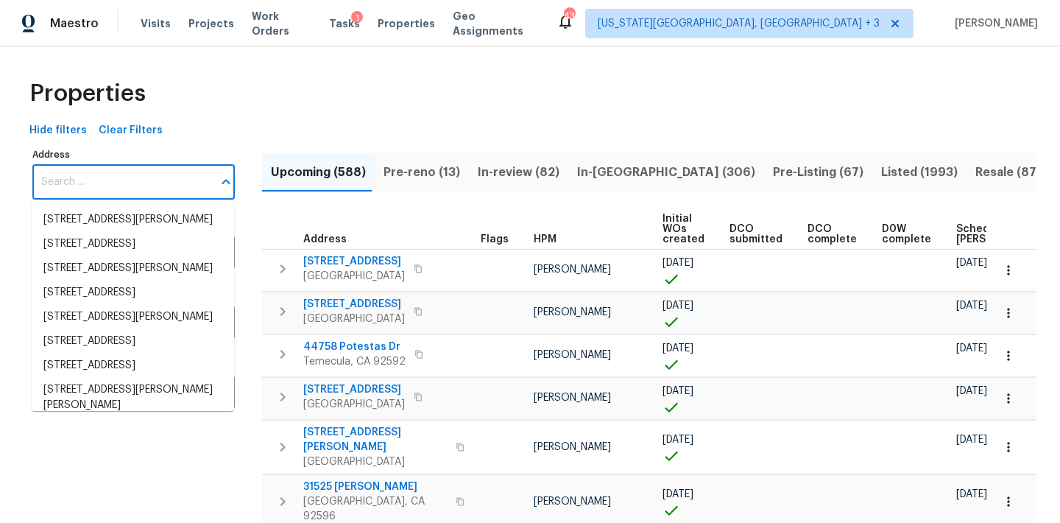
click at [116, 177] on input "Address" at bounding box center [122, 182] width 180 height 35
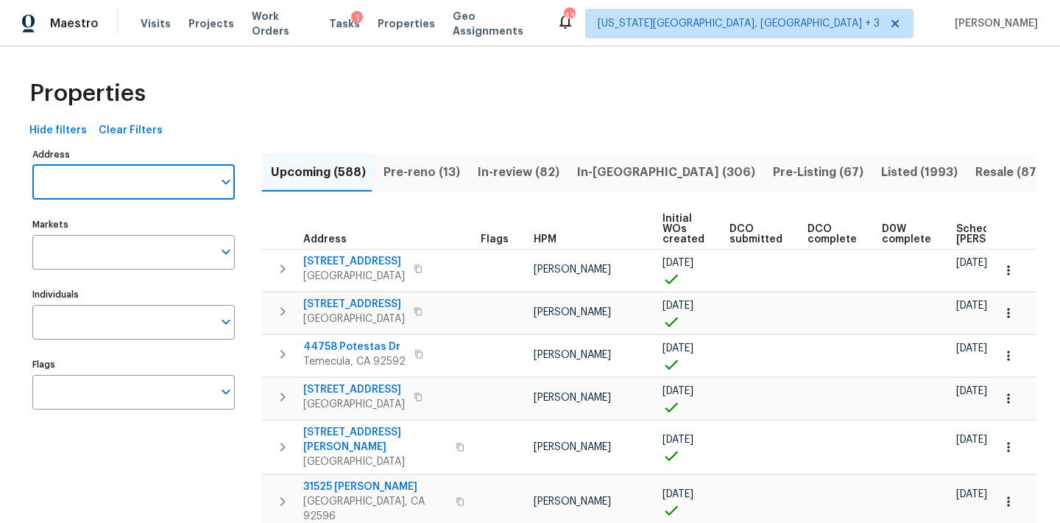
paste input "[STREET_ADDRESS][PERSON_NAME]"
type input "[STREET_ADDRESS][PERSON_NAME]"
click at [113, 219] on li "157 Gabriella Ct Pleasant View TN 37146" at bounding box center [133, 220] width 202 height 24
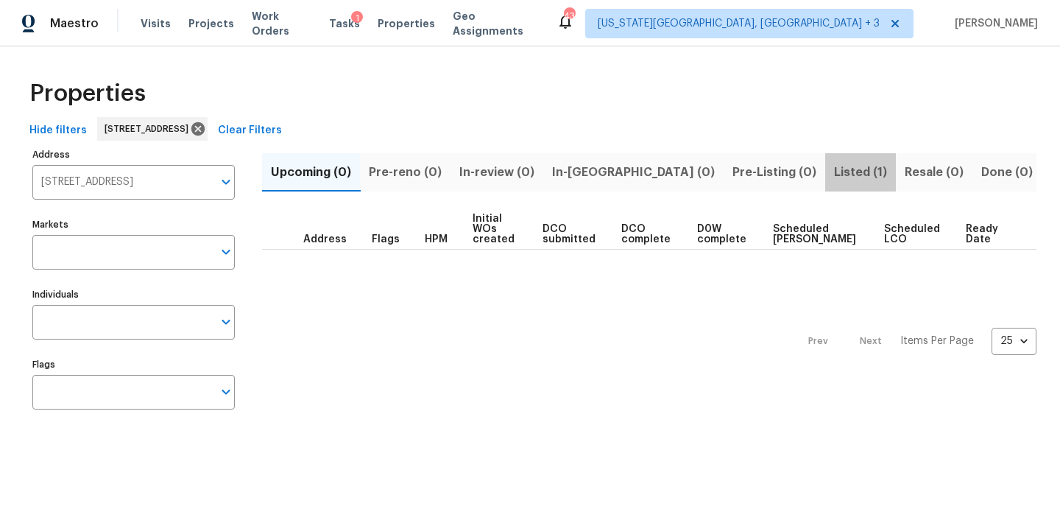
click at [834, 172] on span "Listed (1)" at bounding box center [860, 172] width 53 height 21
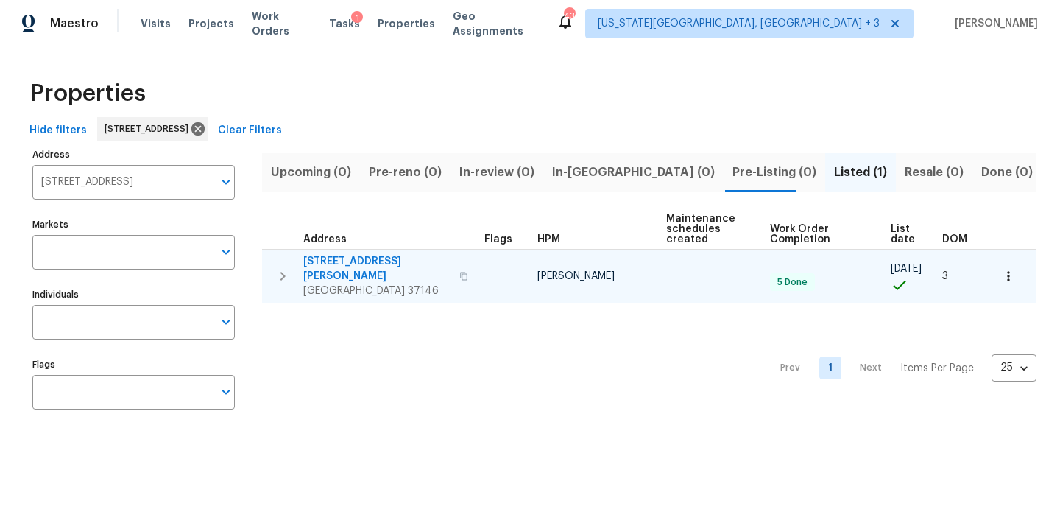
click at [340, 258] on span "[STREET_ADDRESS][PERSON_NAME]" at bounding box center [376, 268] width 147 height 29
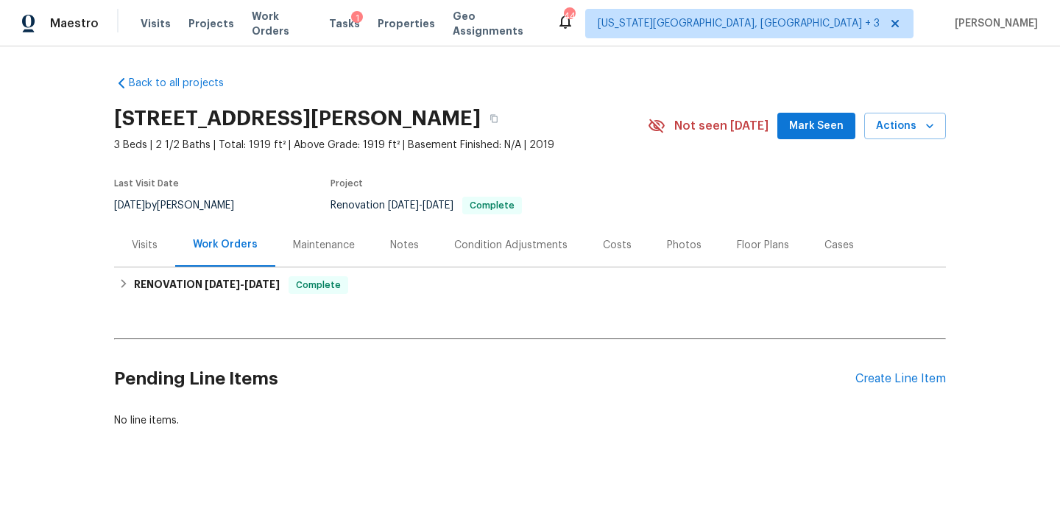
click at [613, 238] on div "Costs" at bounding box center [617, 245] width 29 height 15
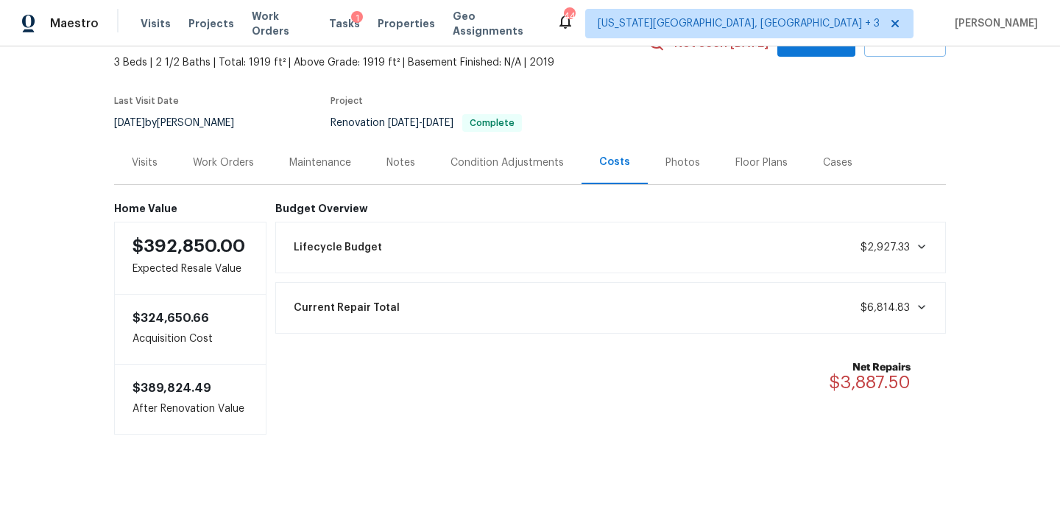
scroll to position [82, 0]
click at [613, 237] on div "Lifecycle Budget $2,927.33" at bounding box center [611, 247] width 652 height 32
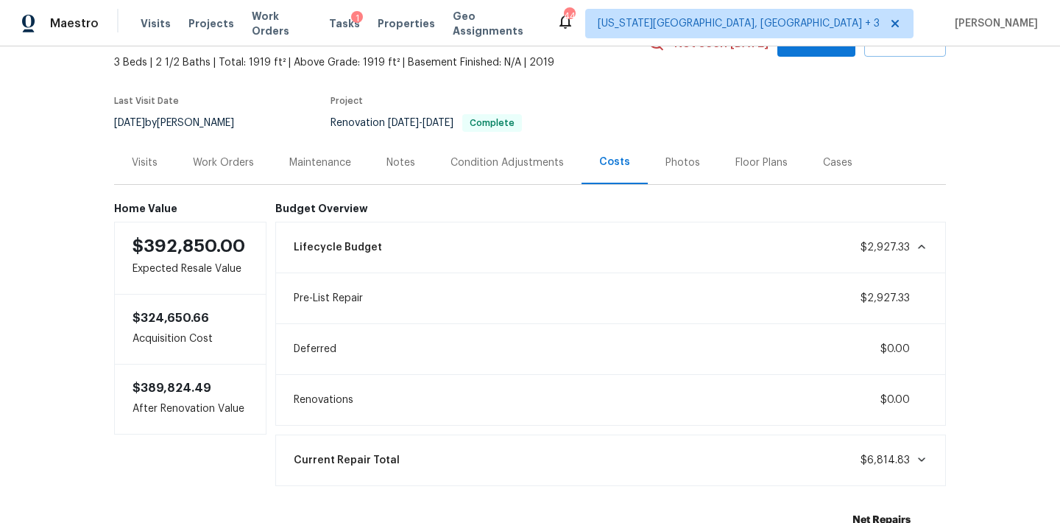
click at [613, 237] on div "Lifecycle Budget $2,927.33" at bounding box center [611, 247] width 652 height 32
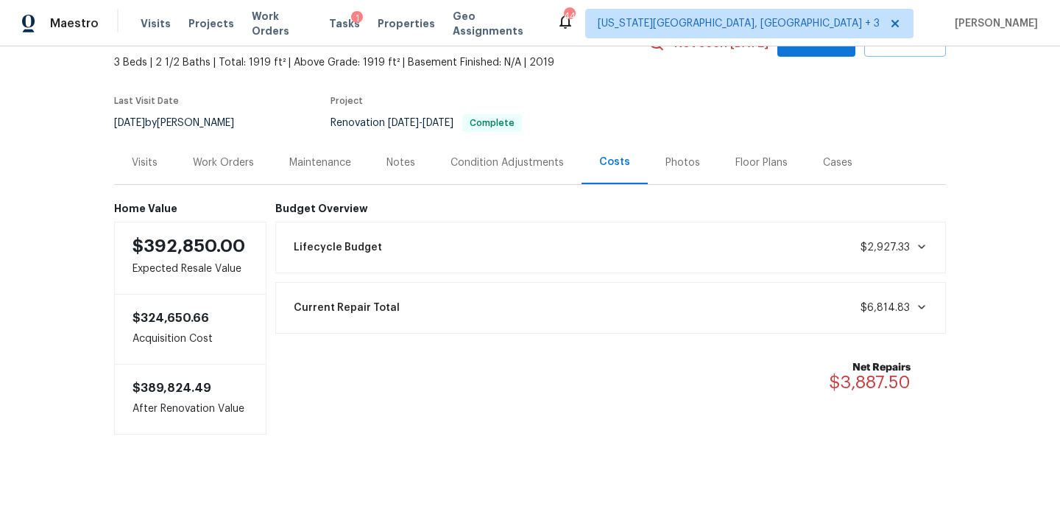
click at [224, 160] on div "Work Orders" at bounding box center [223, 162] width 61 height 15
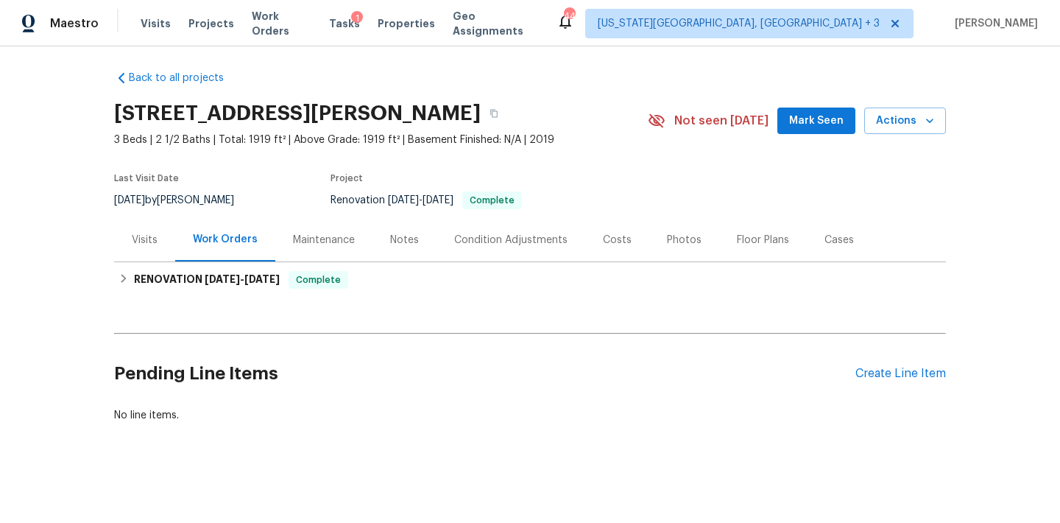
scroll to position [4, 0]
click at [147, 241] on div "Visits" at bounding box center [145, 240] width 26 height 15
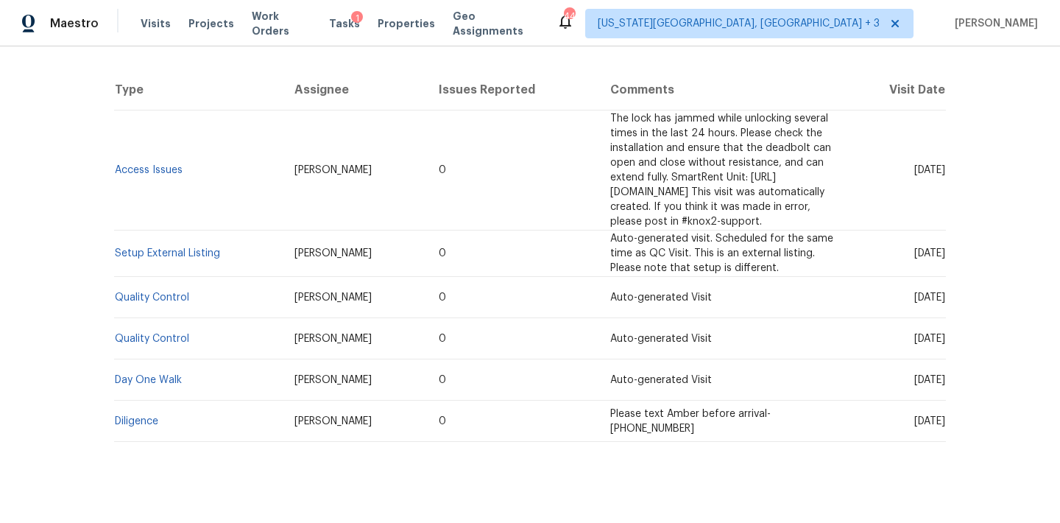
scroll to position [266, 0]
click at [139, 417] on link "Diligence" at bounding box center [136, 422] width 43 height 10
